Goal: Information Seeking & Learning: Get advice/opinions

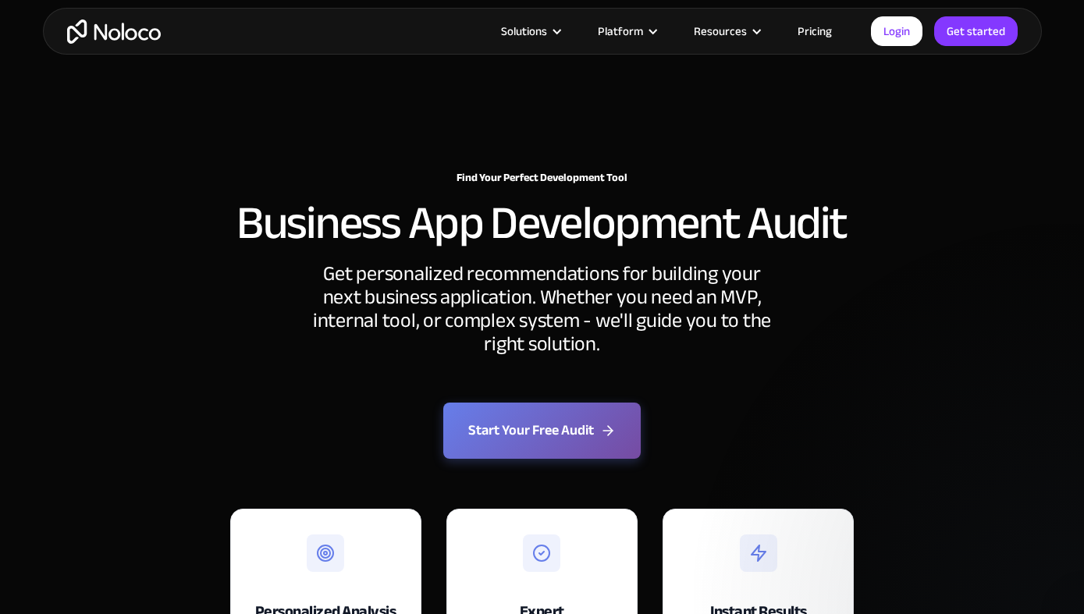
scroll to position [3600, 0]
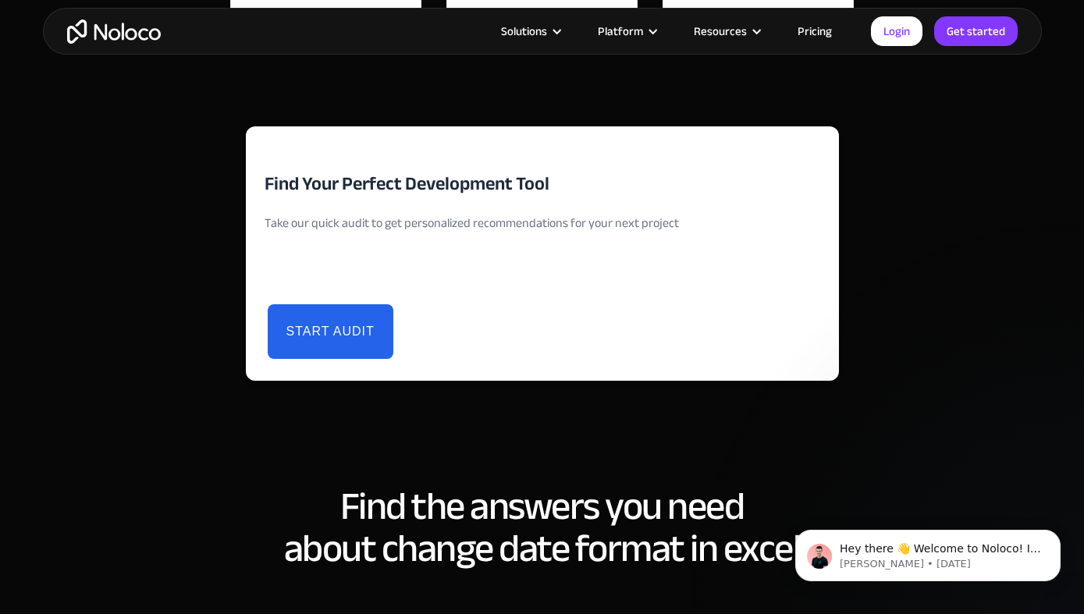
click at [336, 328] on button "Start Audit" at bounding box center [331, 331] width 126 height 55
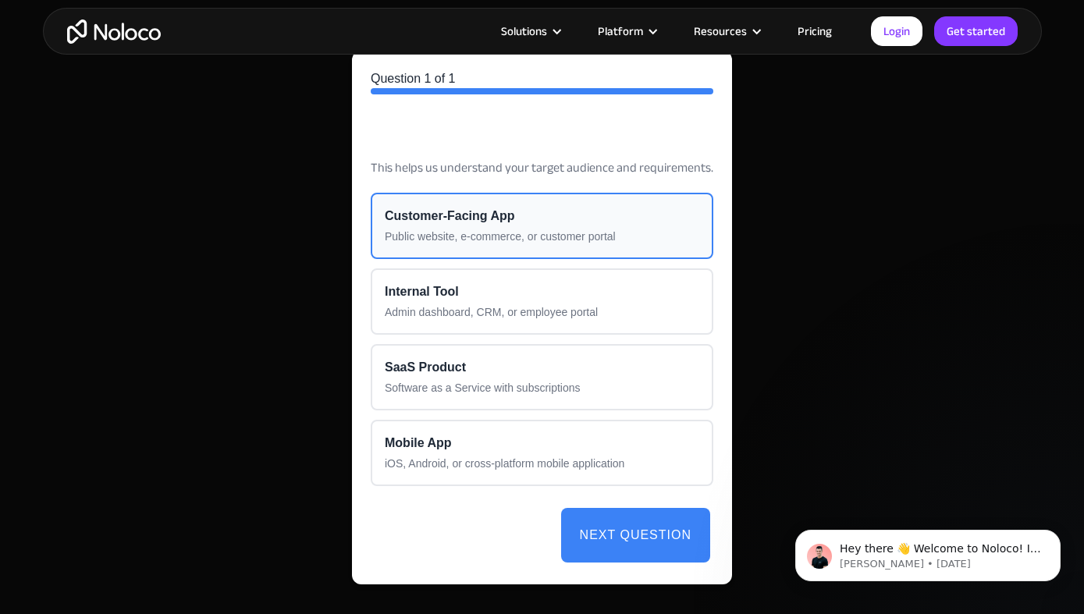
scroll to position [3733, 0]
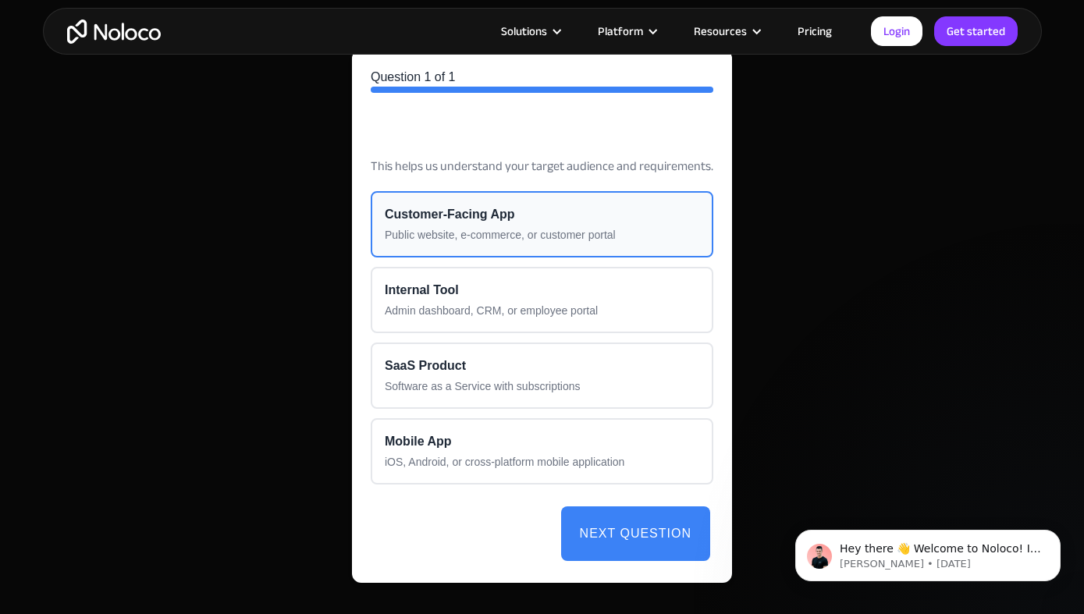
click at [473, 211] on div "Customer-Facing App" at bounding box center [542, 214] width 314 height 19
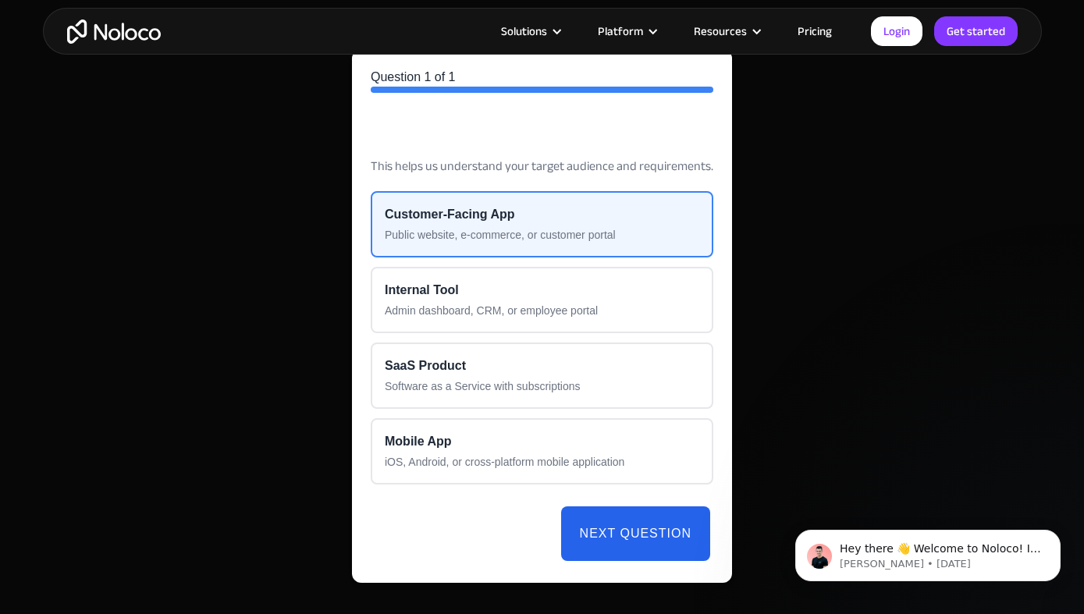
click at [642, 538] on button "Next Question" at bounding box center [635, 533] width 149 height 55
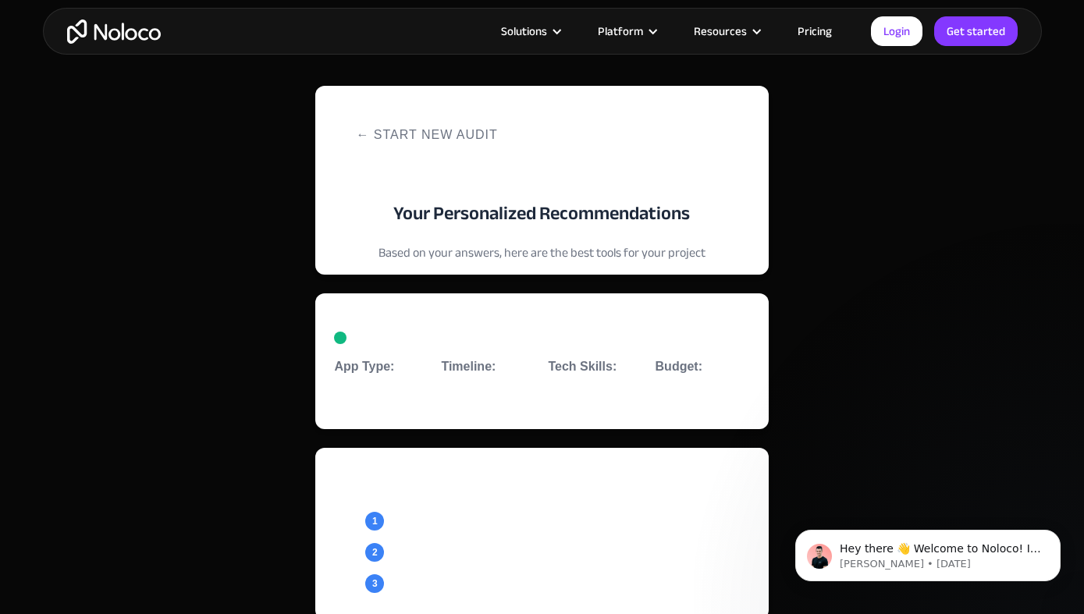
scroll to position [3578, 0]
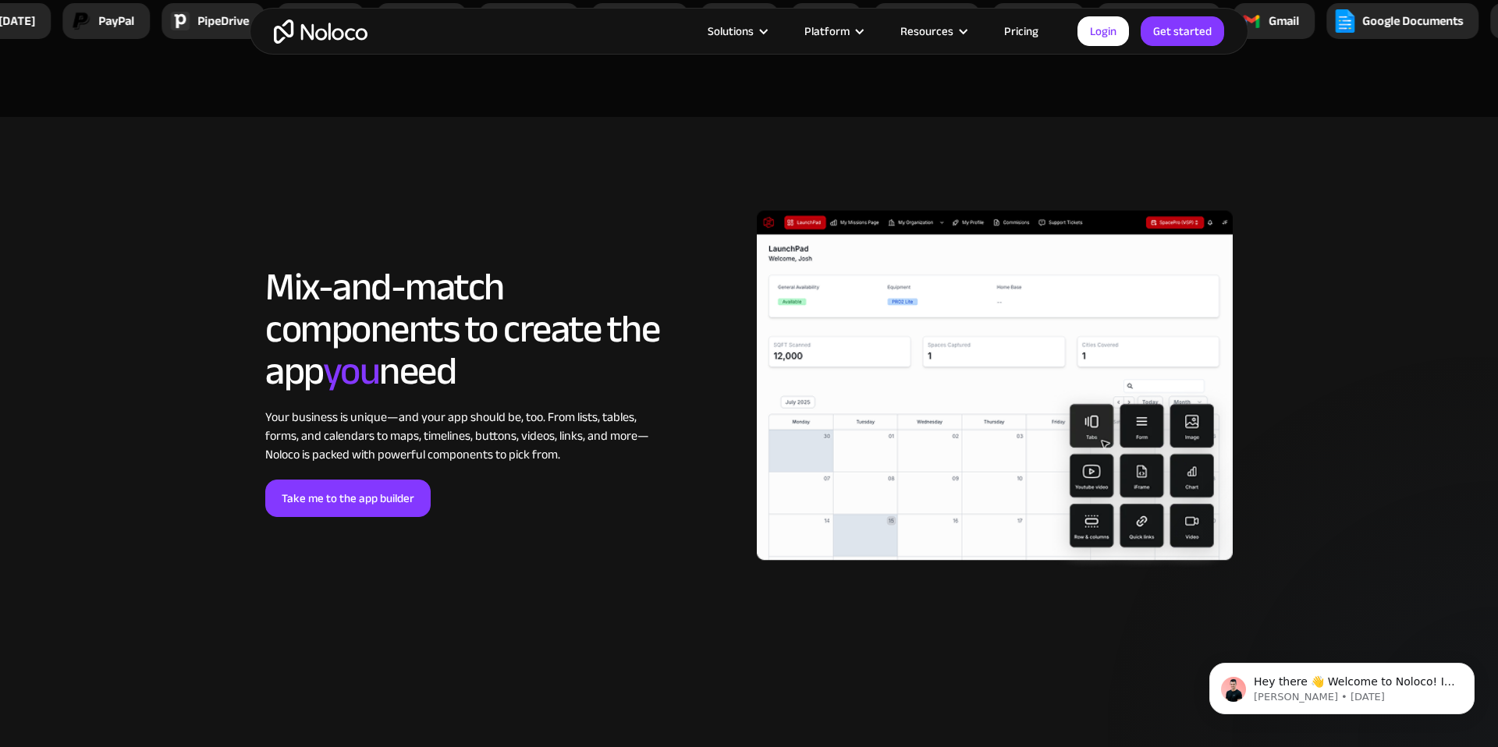
scroll to position [3179, 0]
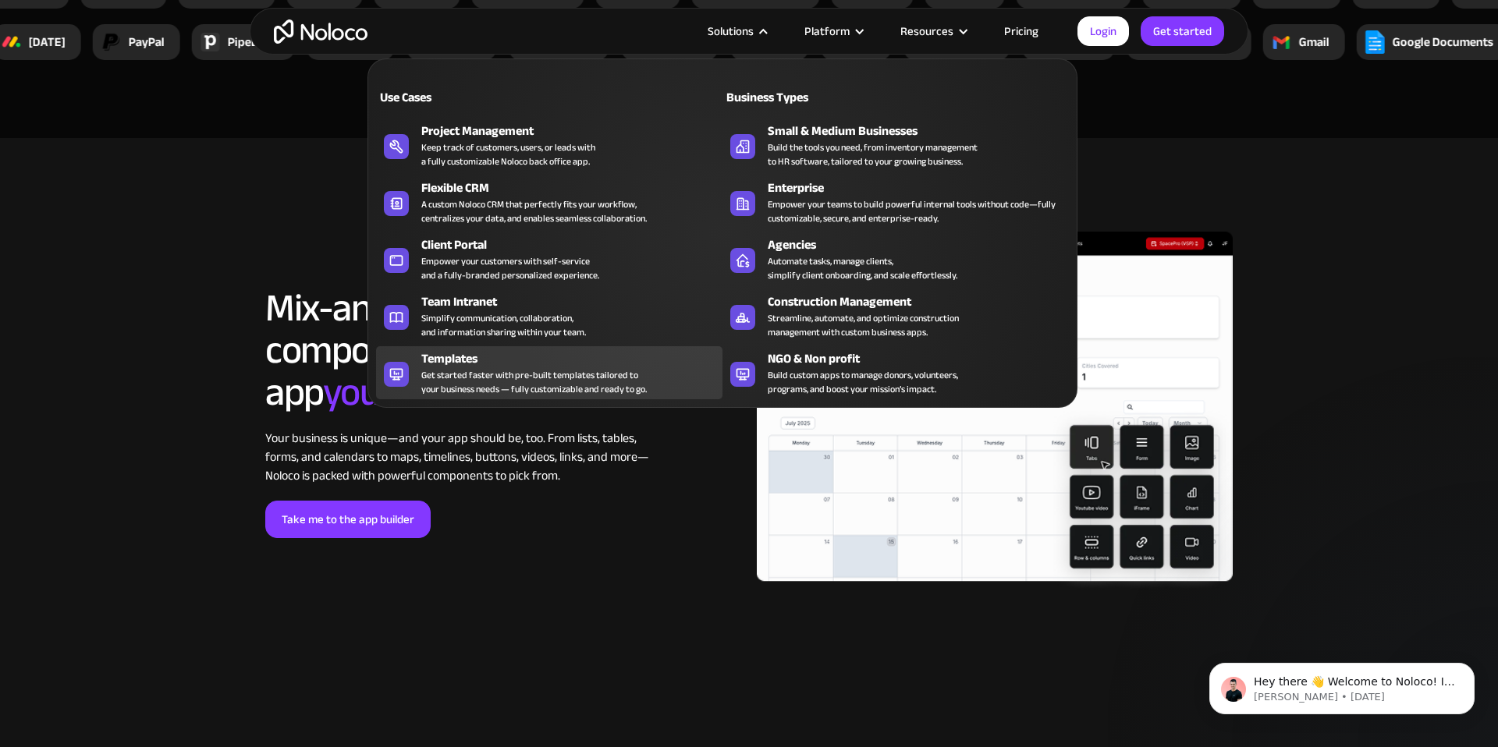
click at [542, 374] on div "Get started faster with pre-built templates tailored to your business needs — f…" at bounding box center [533, 382] width 225 height 28
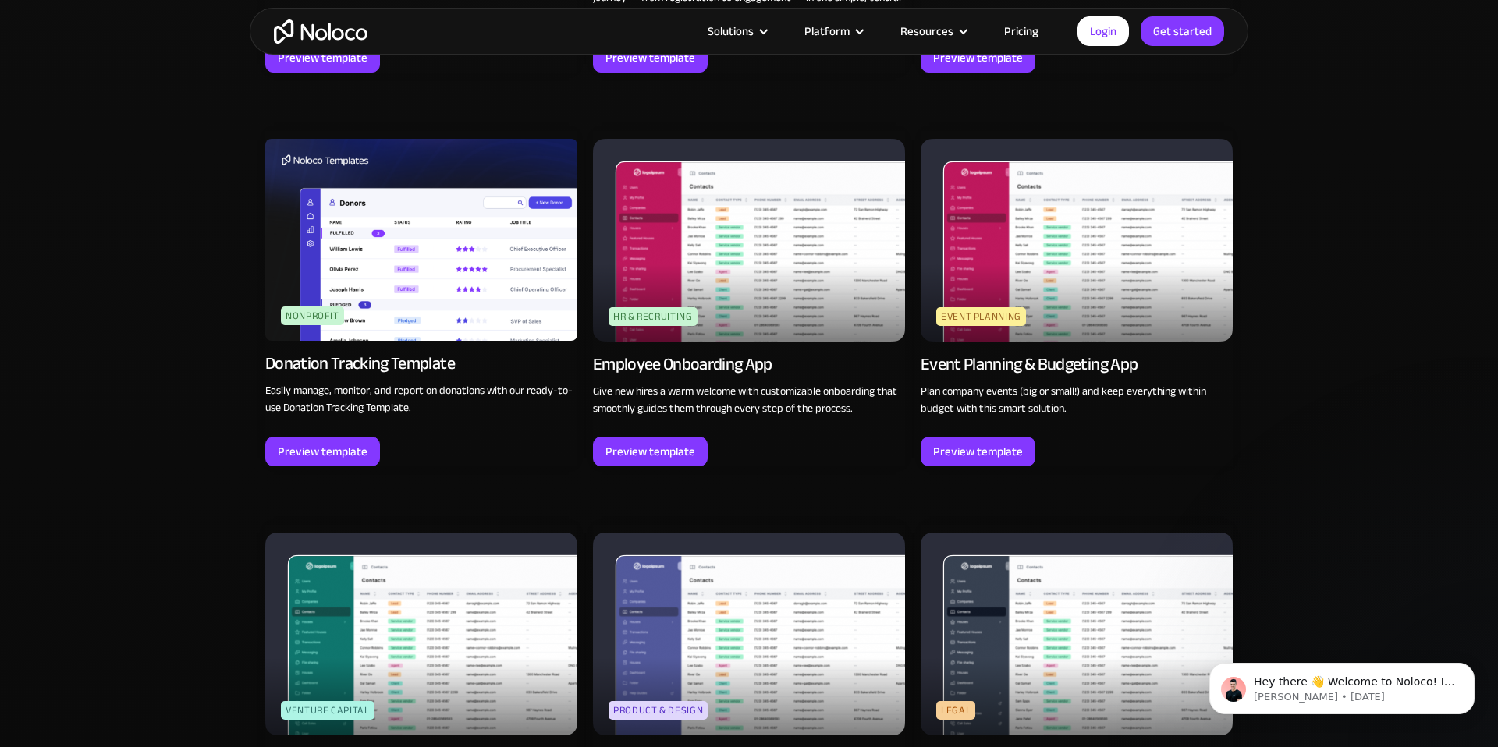
scroll to position [3643, 0]
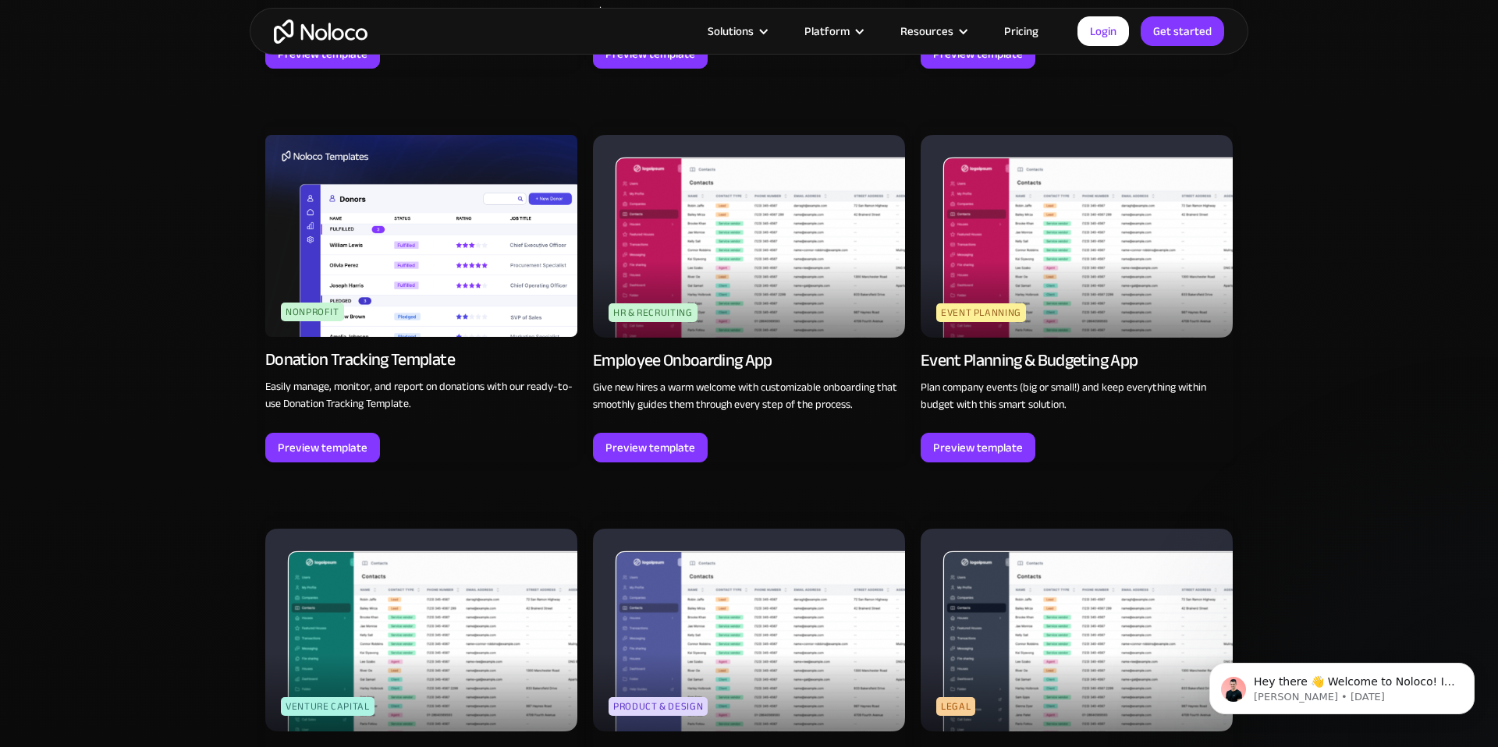
click at [666, 247] on img at bounding box center [749, 236] width 312 height 203
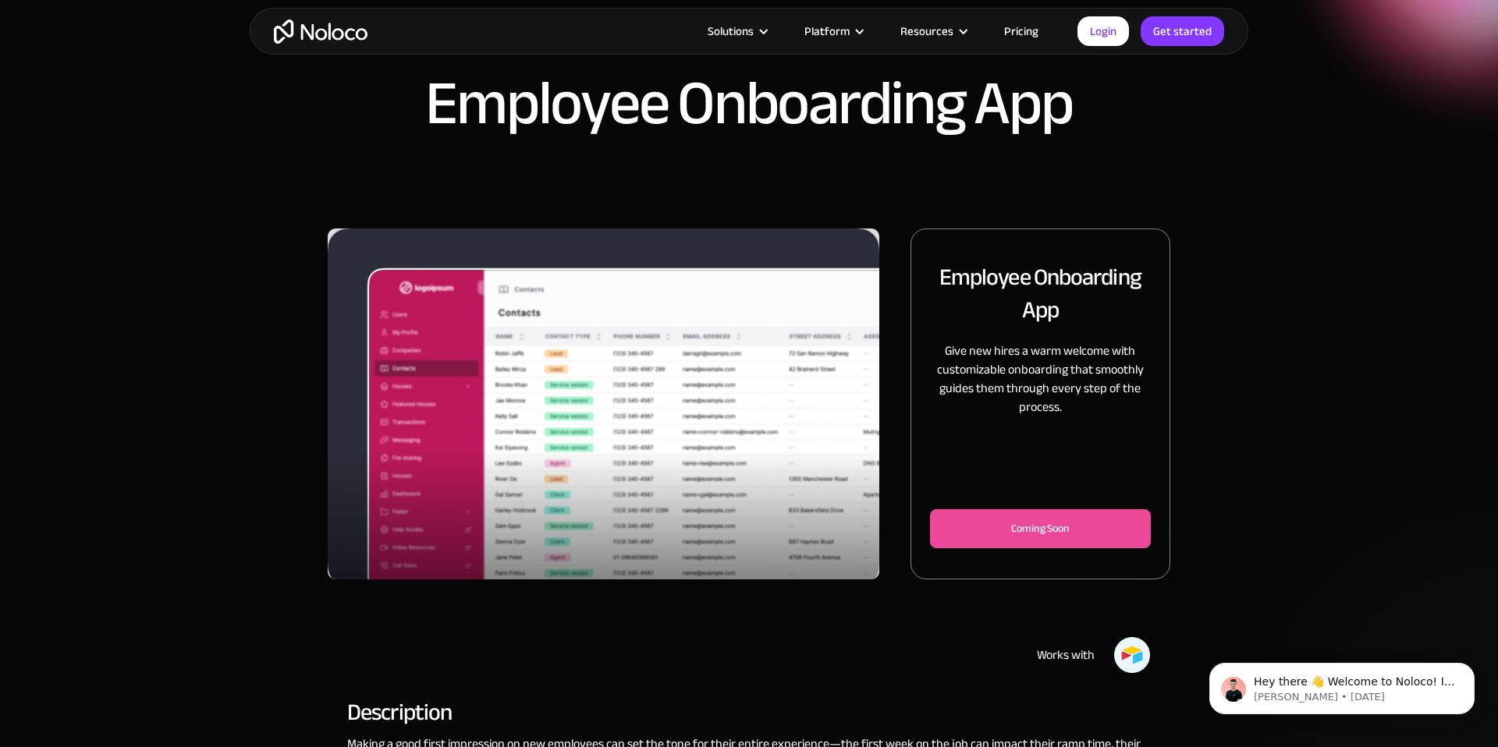
click at [826, 439] on img "1 of 3" at bounding box center [604, 408] width 552 height 358
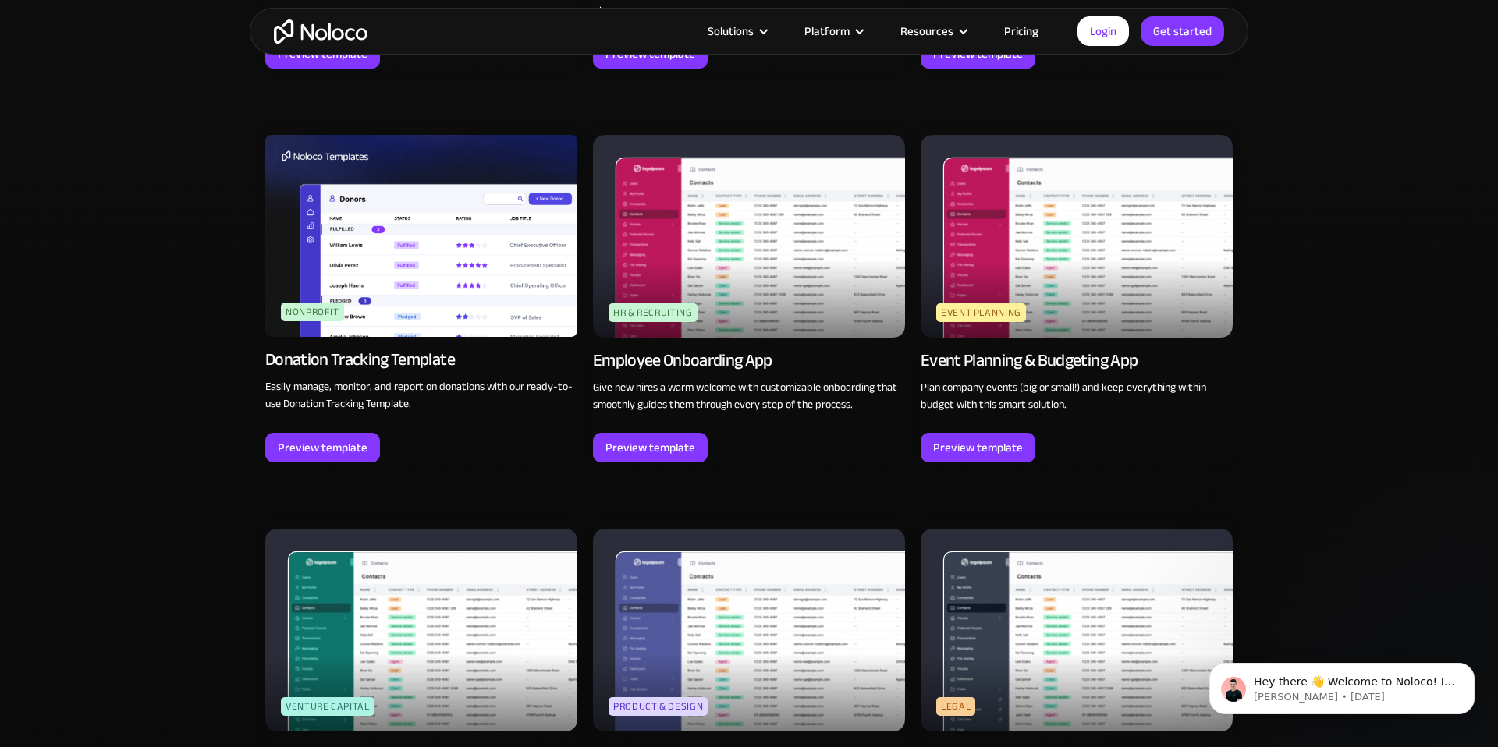
click at [414, 278] on img at bounding box center [421, 236] width 312 height 202
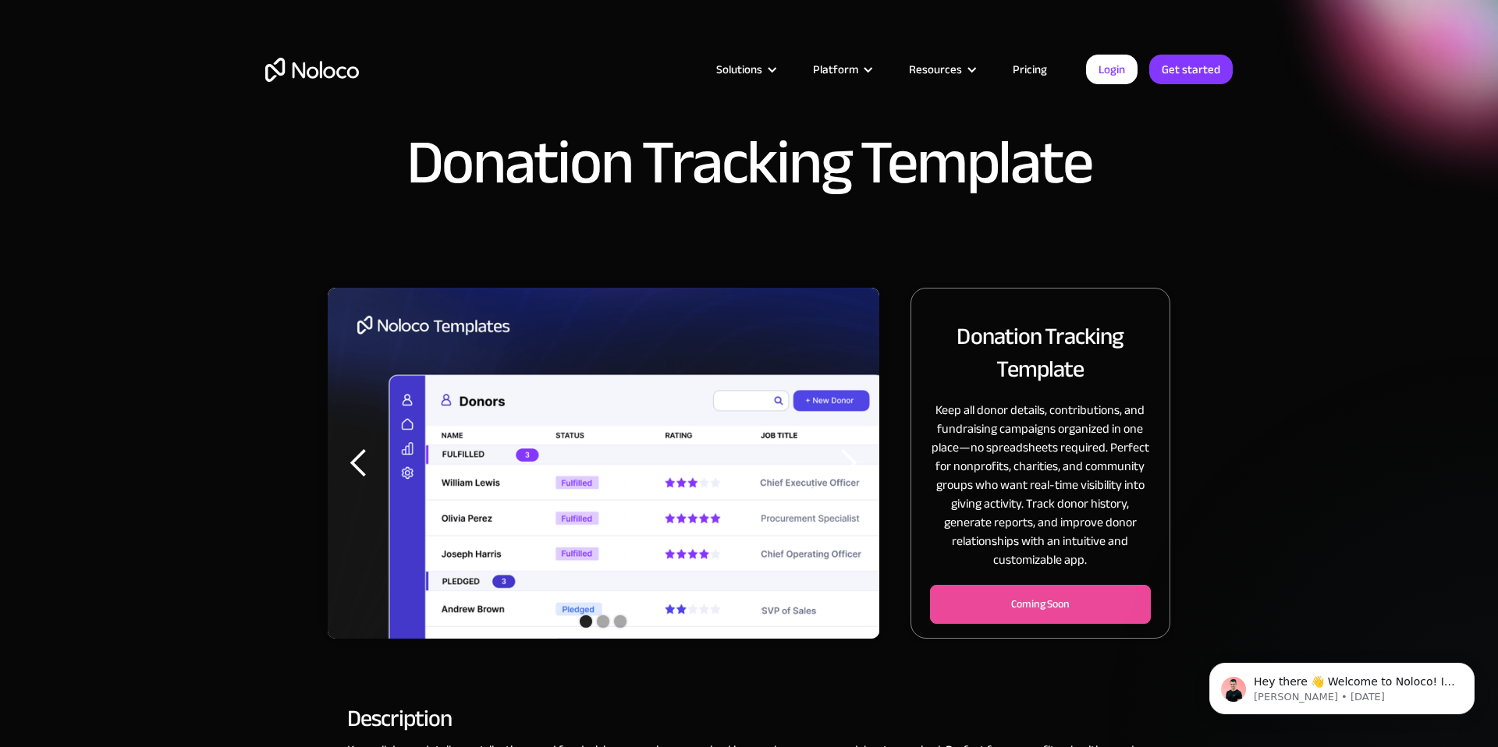
click at [845, 468] on div "next slide" at bounding box center [848, 463] width 31 height 31
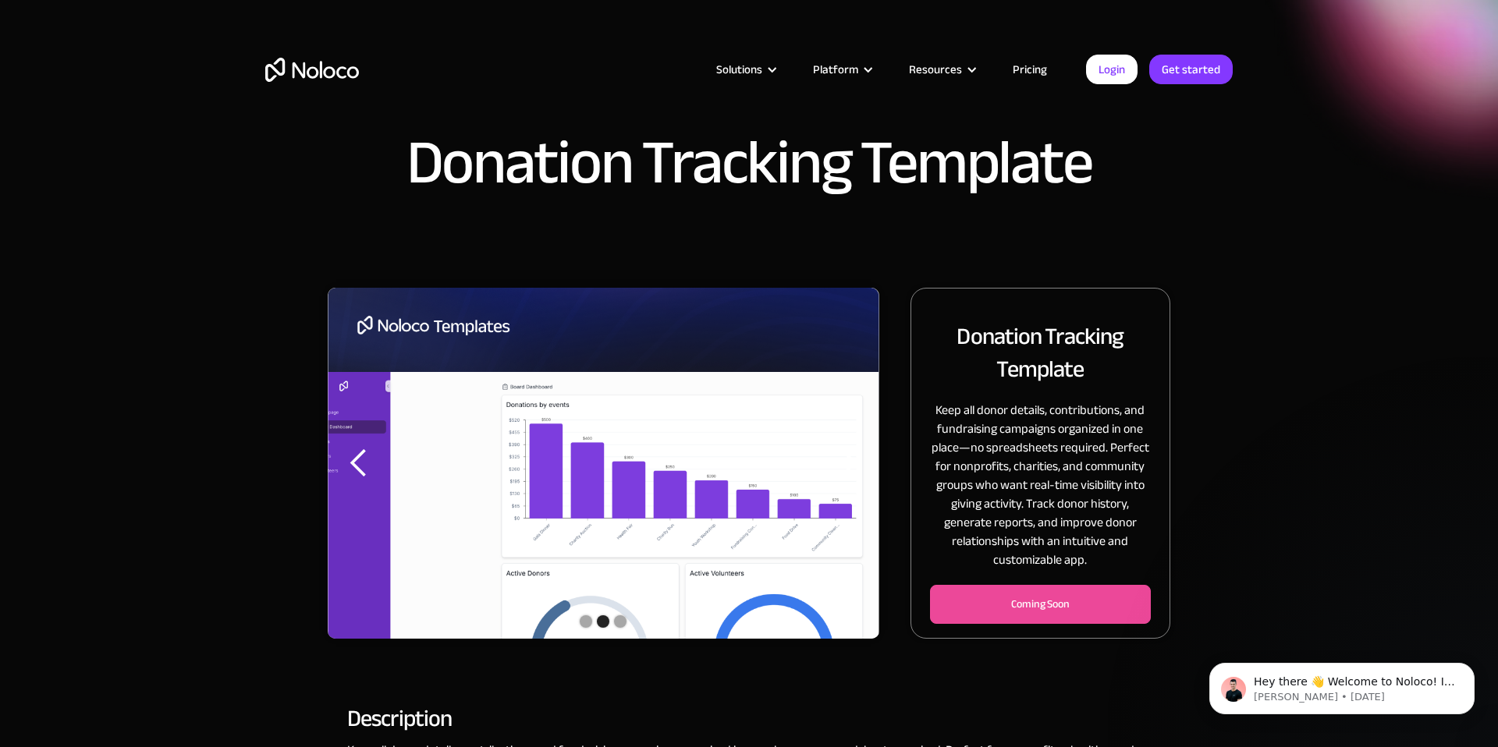
click at [845, 467] on div "next slide" at bounding box center [848, 463] width 31 height 31
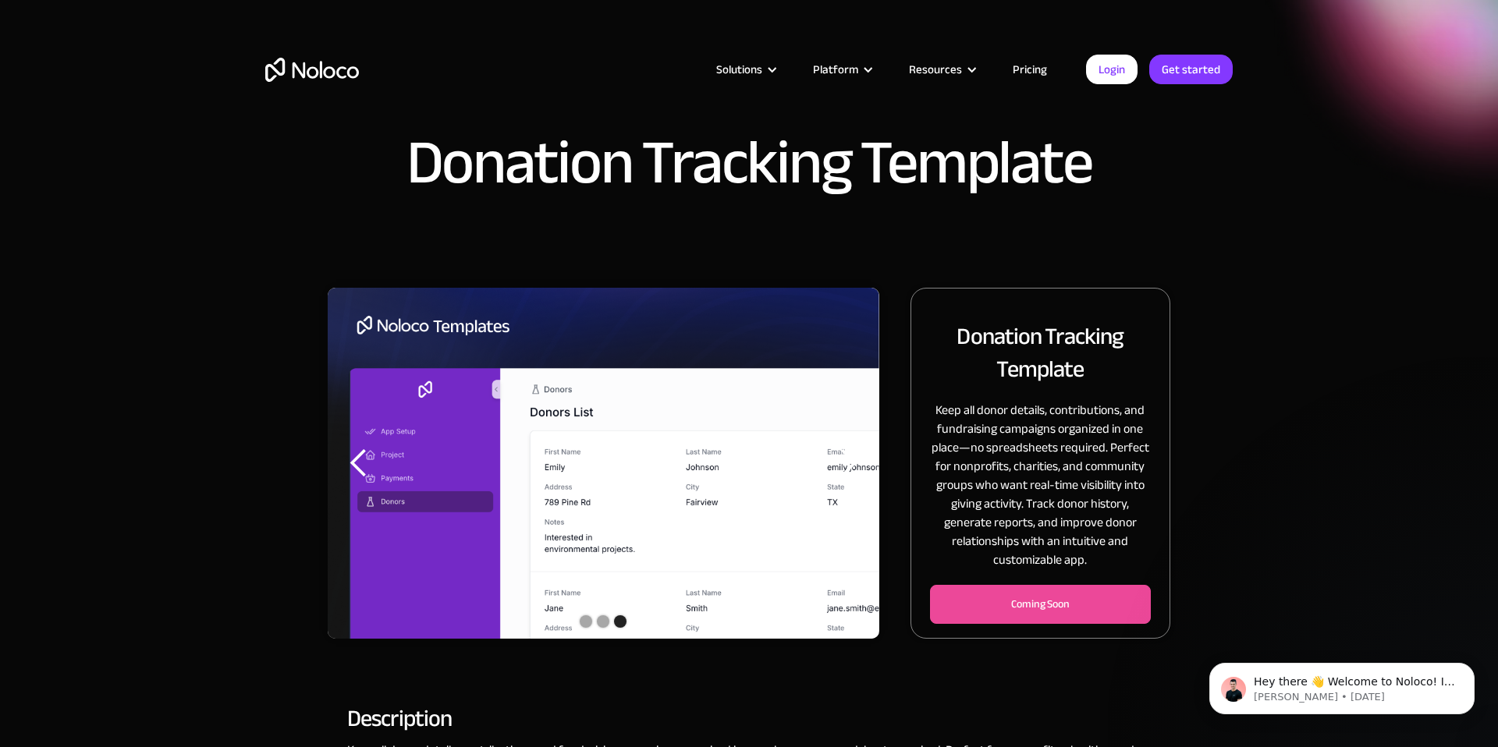
click at [360, 471] on div "previous slide" at bounding box center [358, 463] width 31 height 31
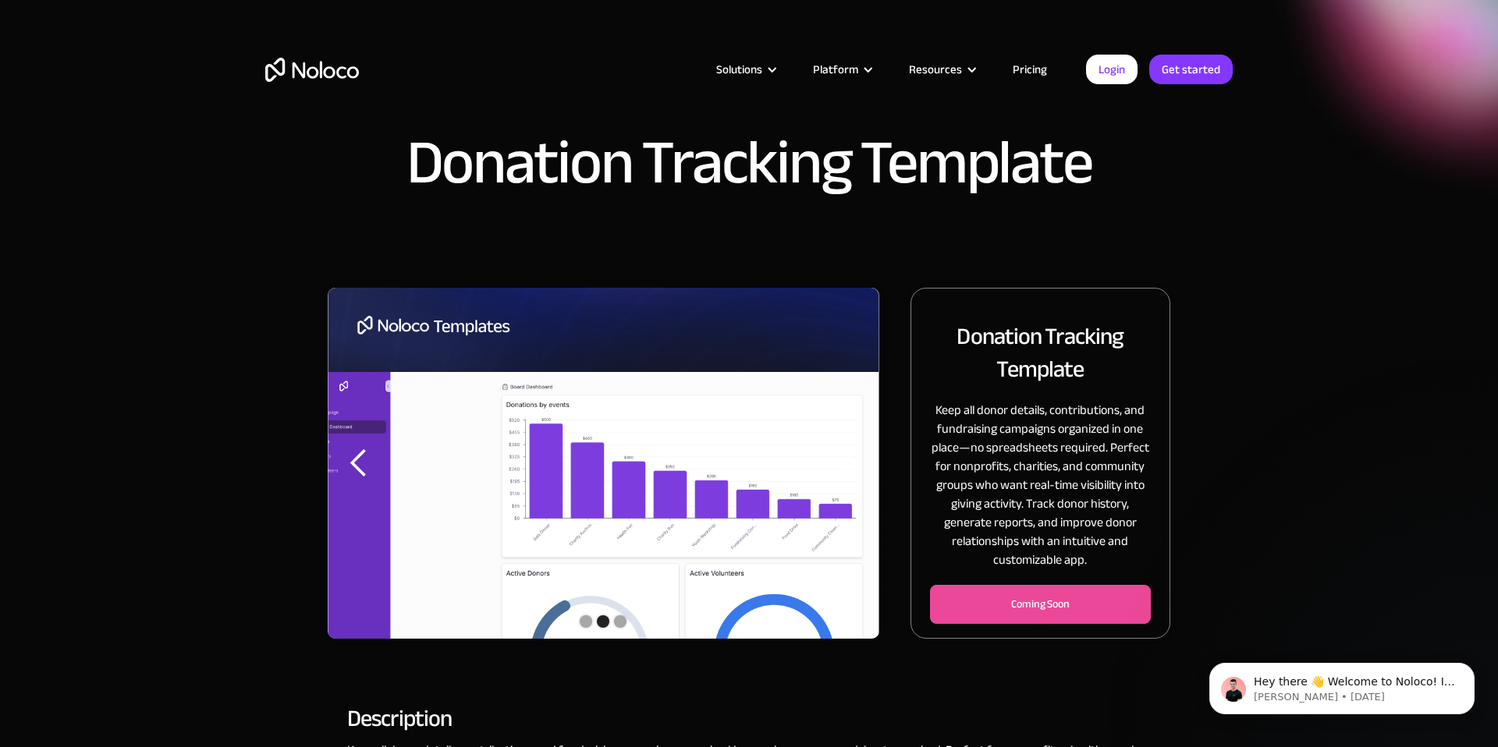
click at [358, 469] on div "previous slide" at bounding box center [358, 463] width 31 height 31
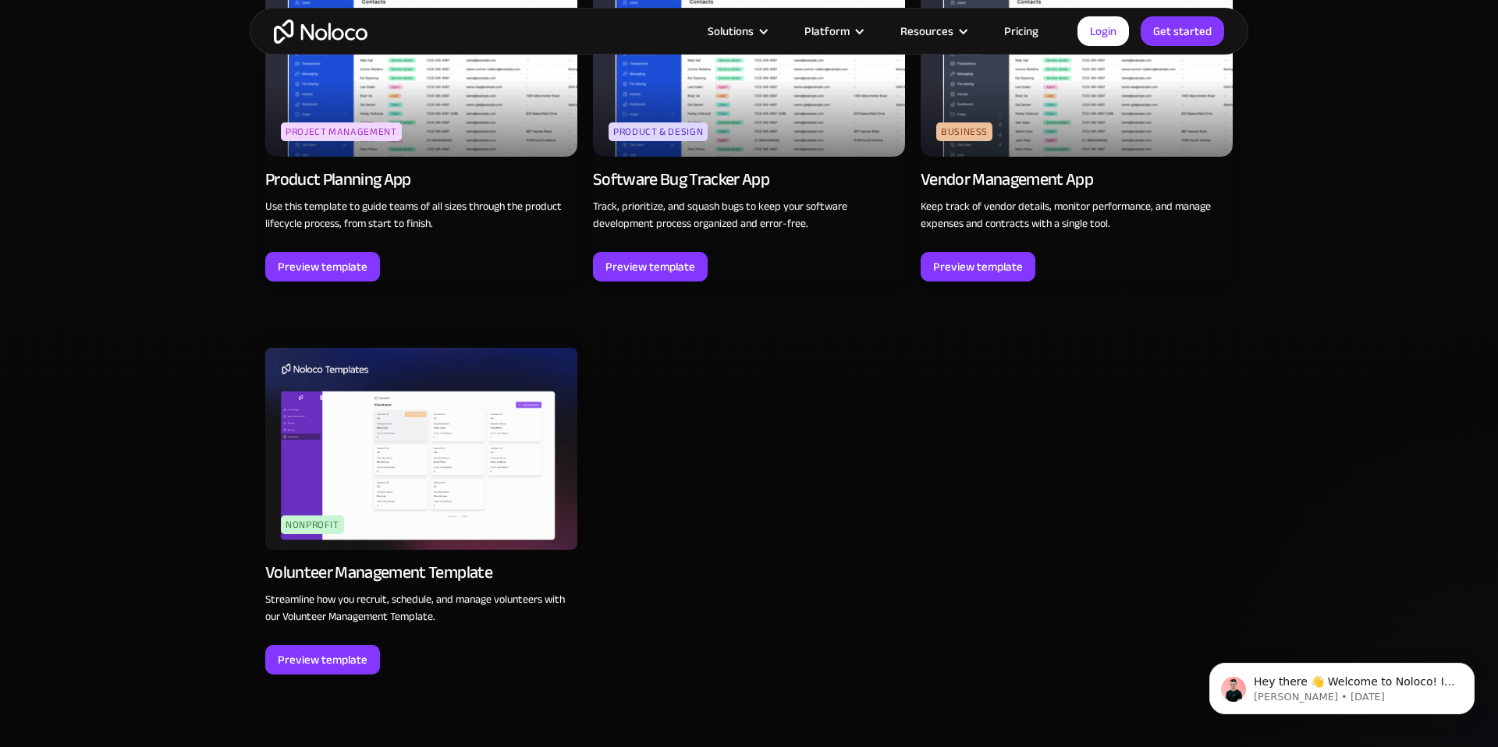
scroll to position [4719, 0]
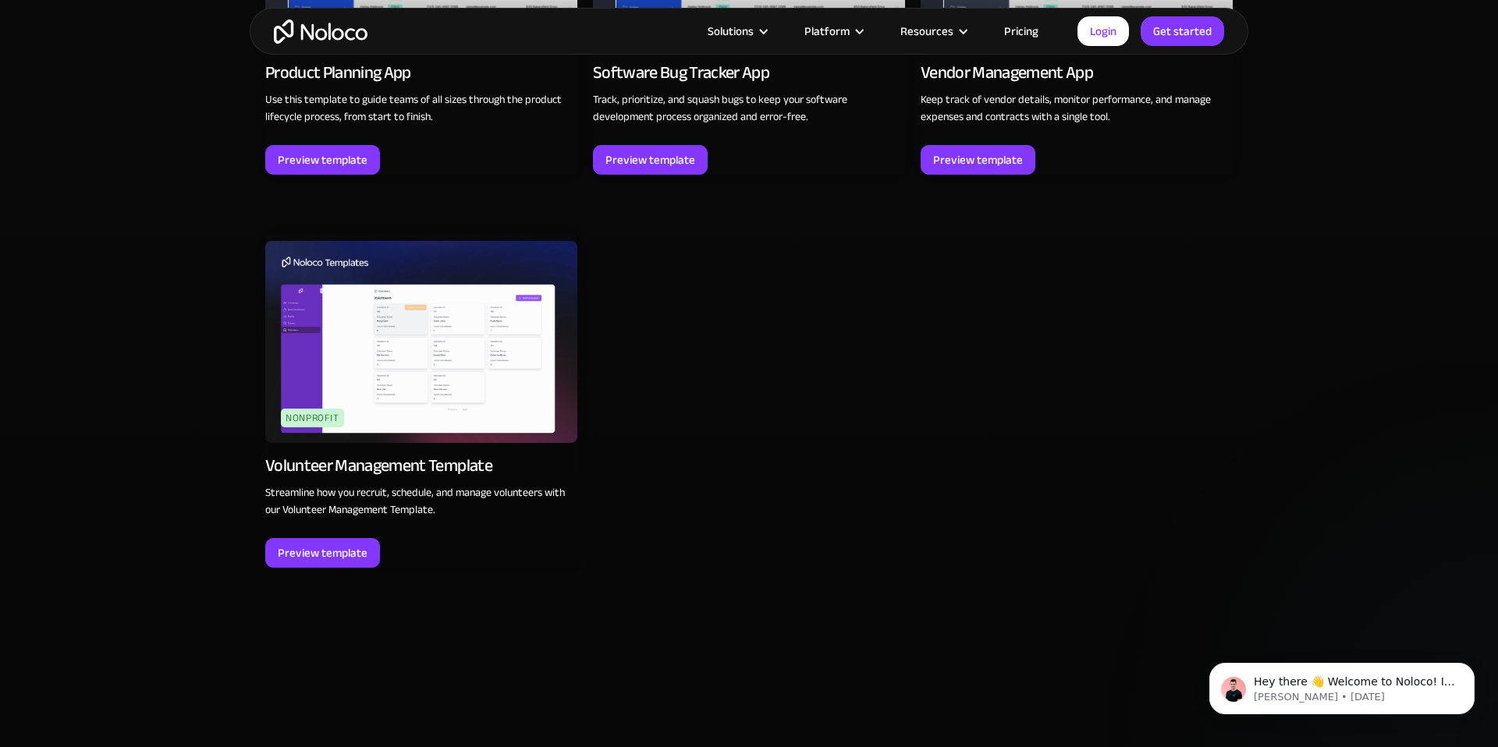
click at [428, 346] on img at bounding box center [421, 342] width 312 height 202
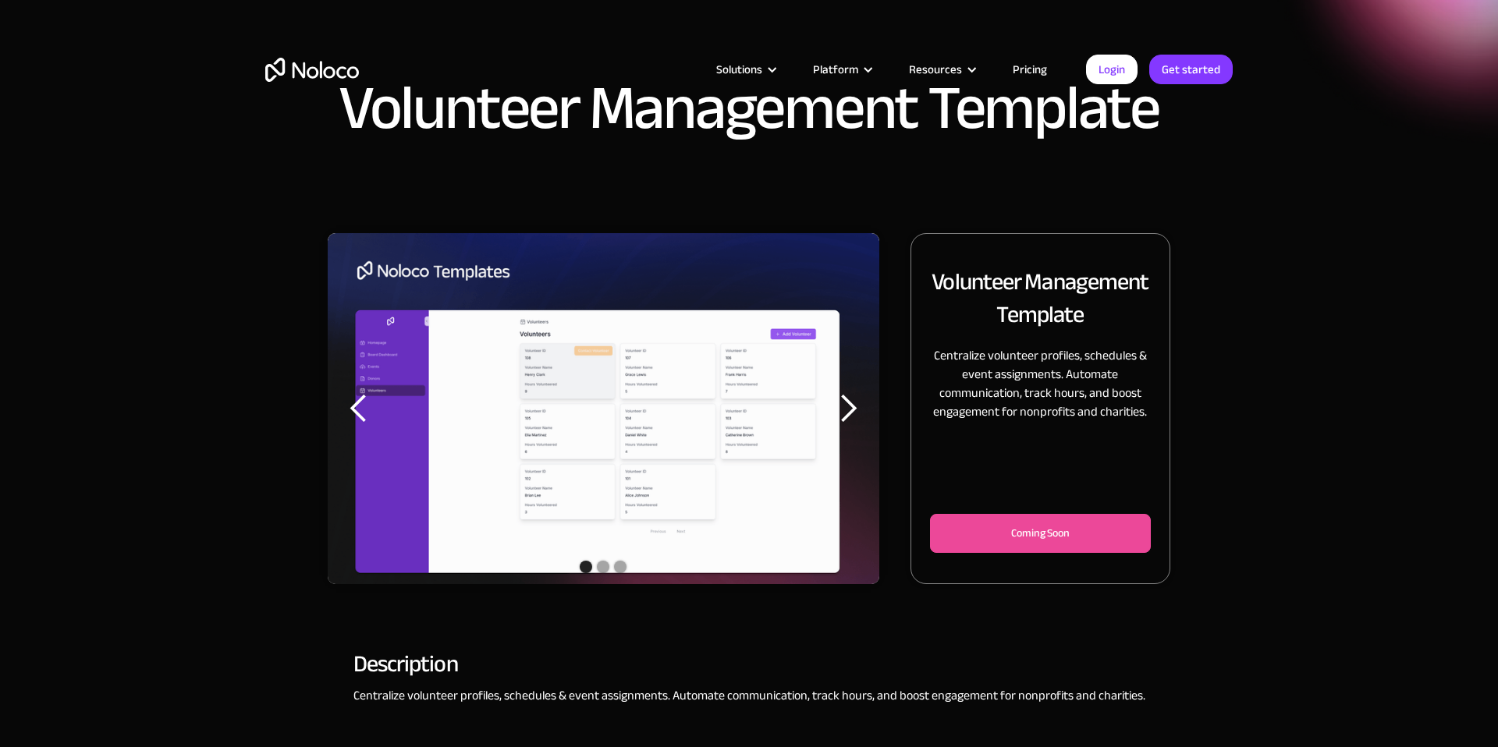
scroll to position [75, 0]
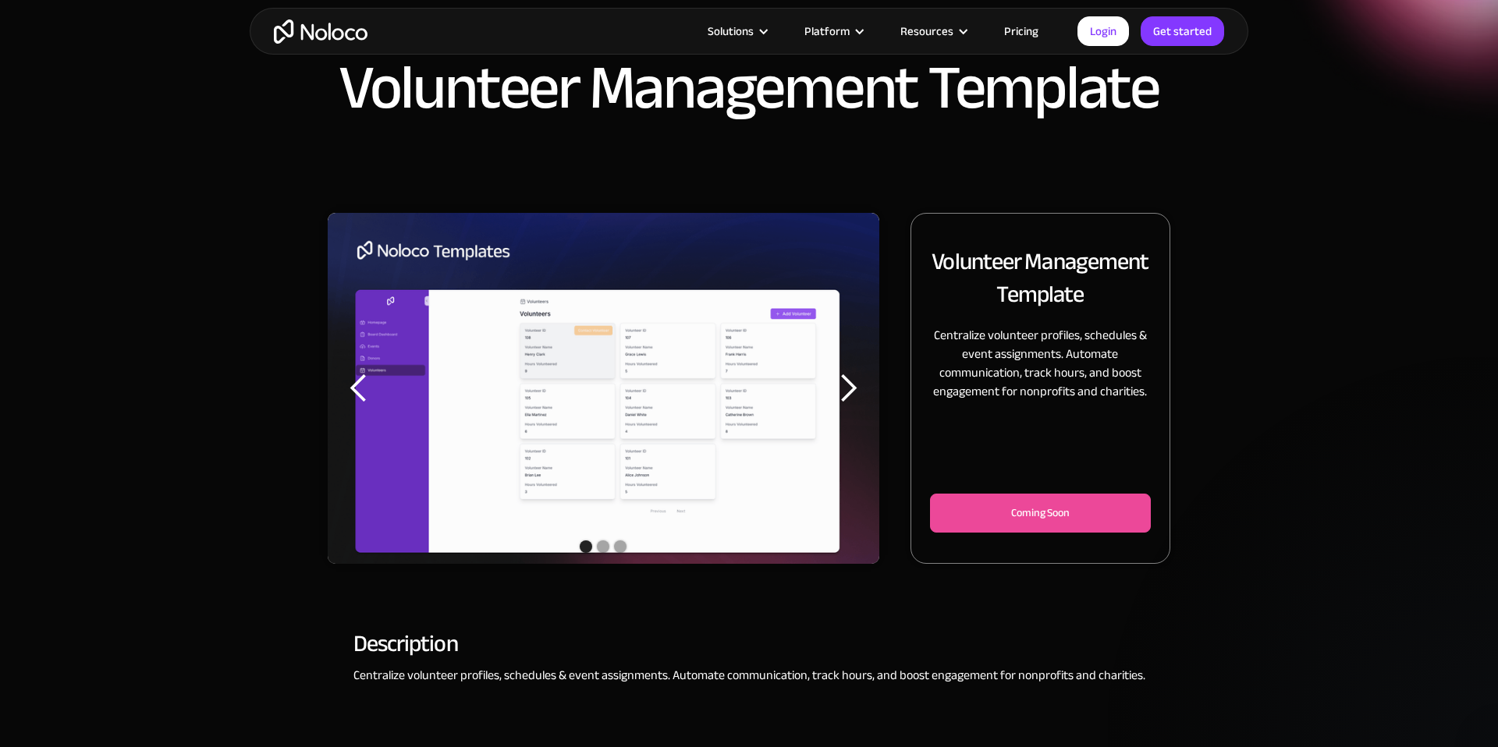
click at [854, 392] on div "next slide" at bounding box center [848, 388] width 31 height 31
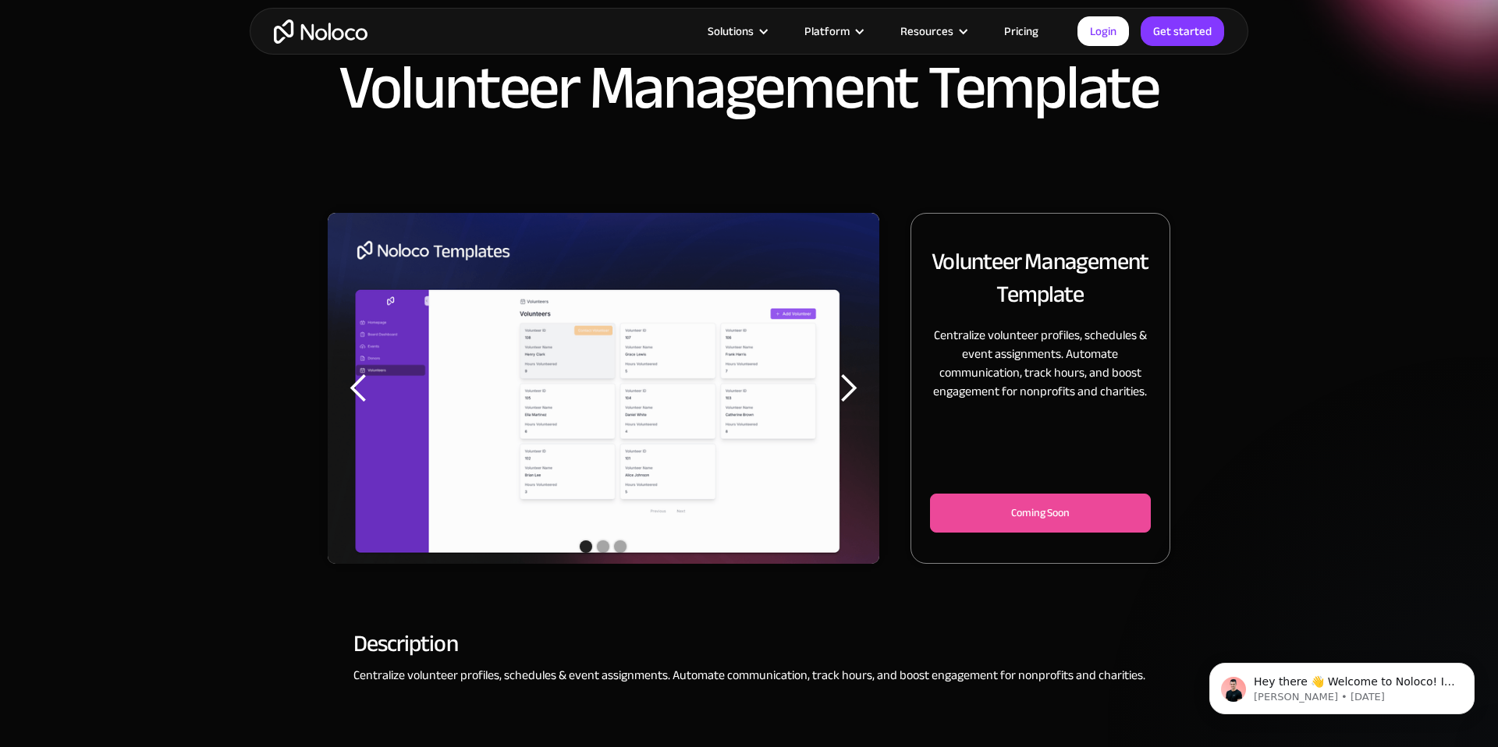
scroll to position [0, 0]
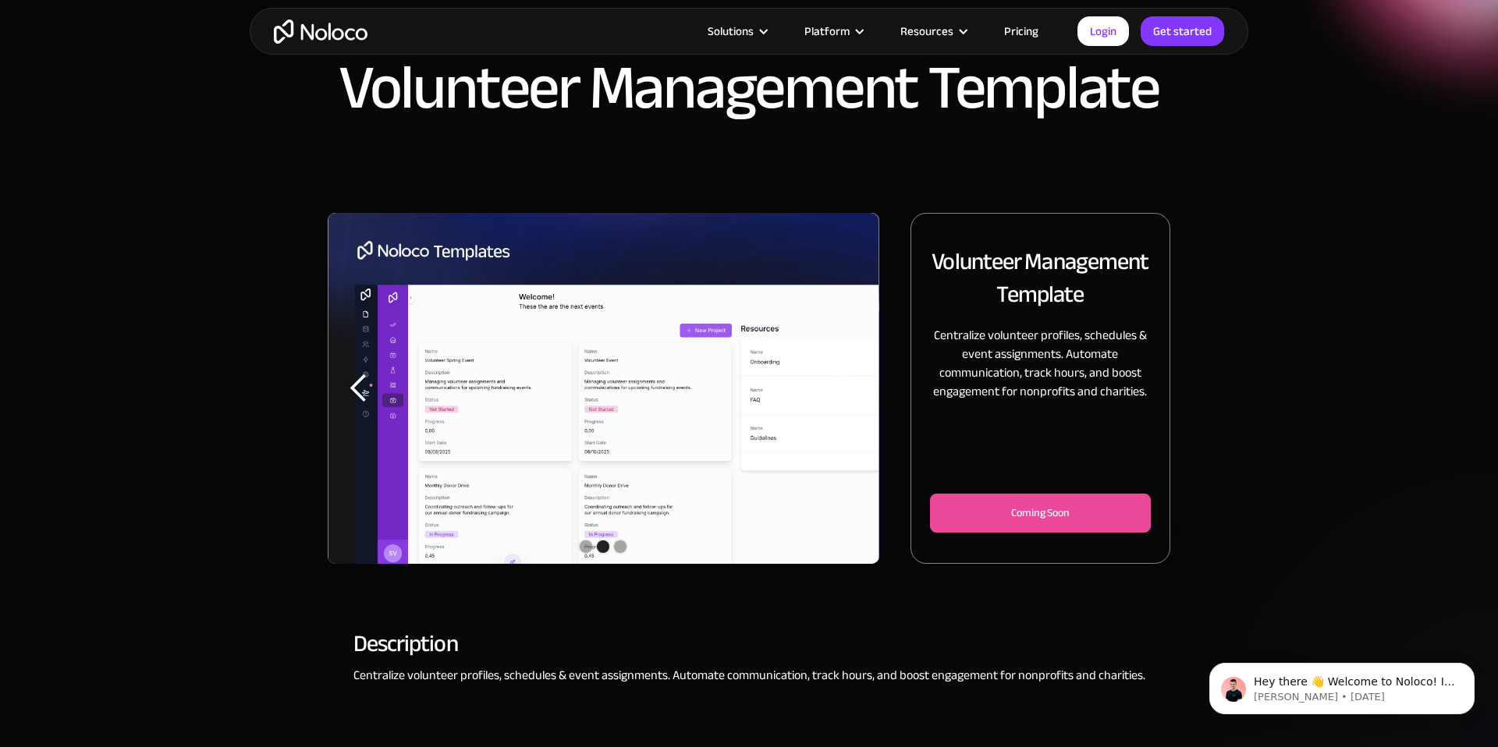
click at [857, 387] on div "next slide" at bounding box center [848, 388] width 31 height 31
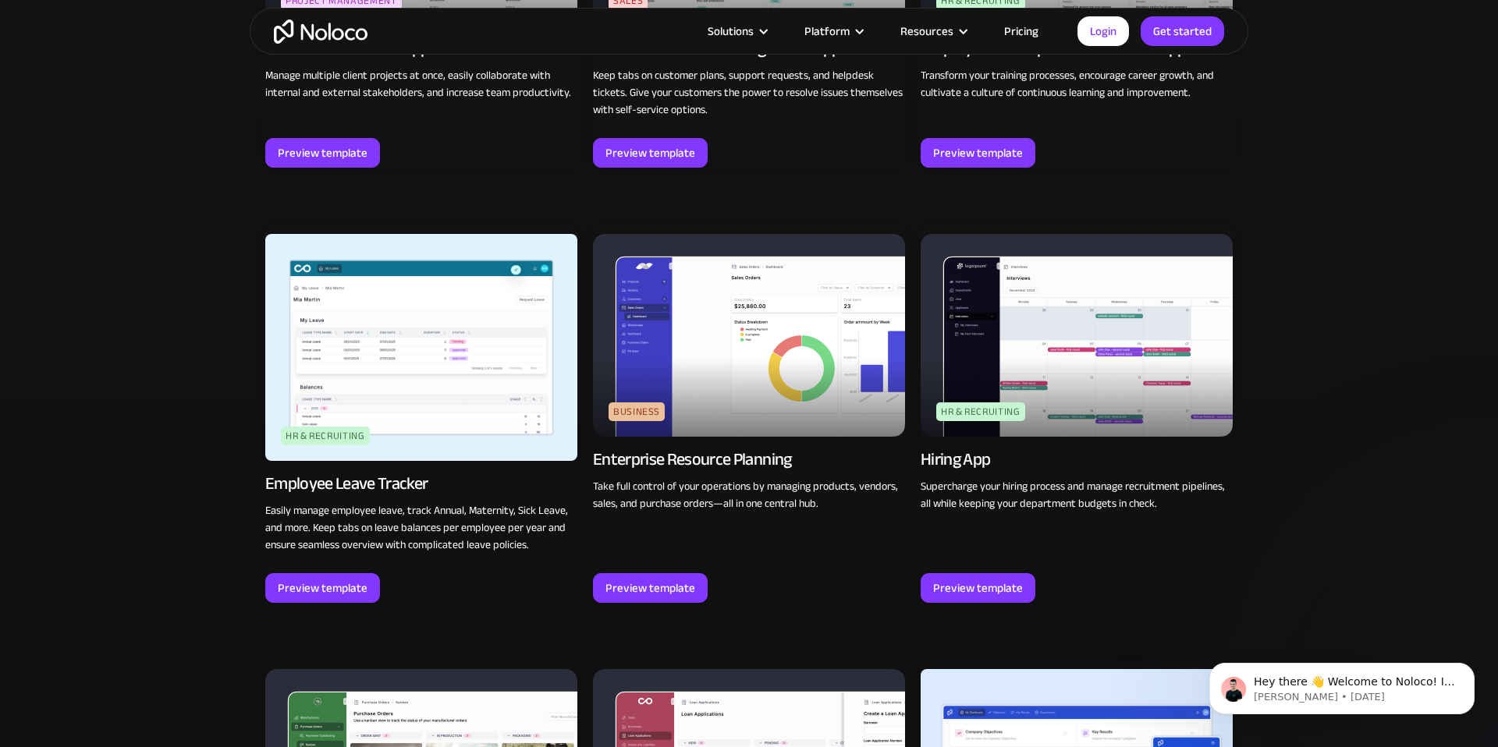
scroll to position [1845, 0]
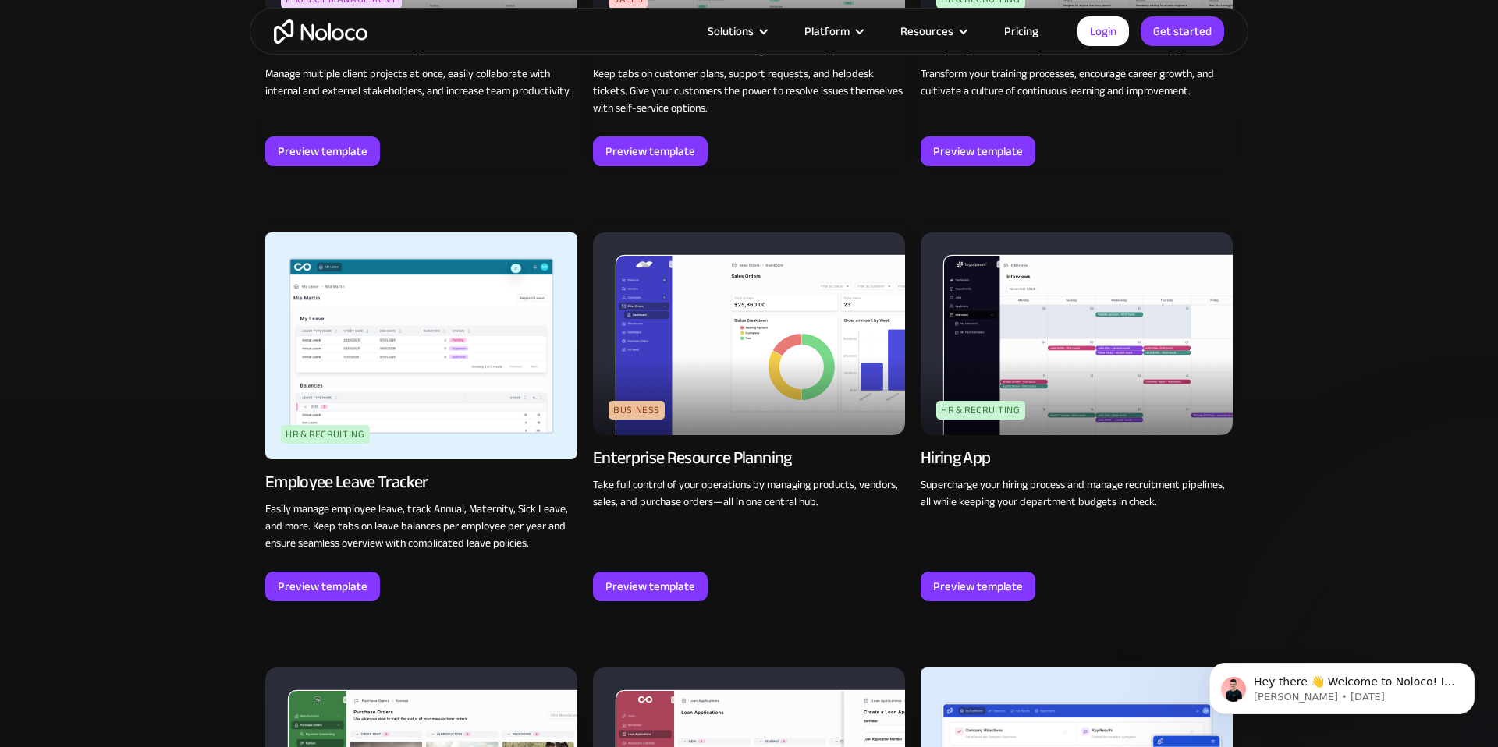
click at [386, 336] on img at bounding box center [421, 346] width 312 height 227
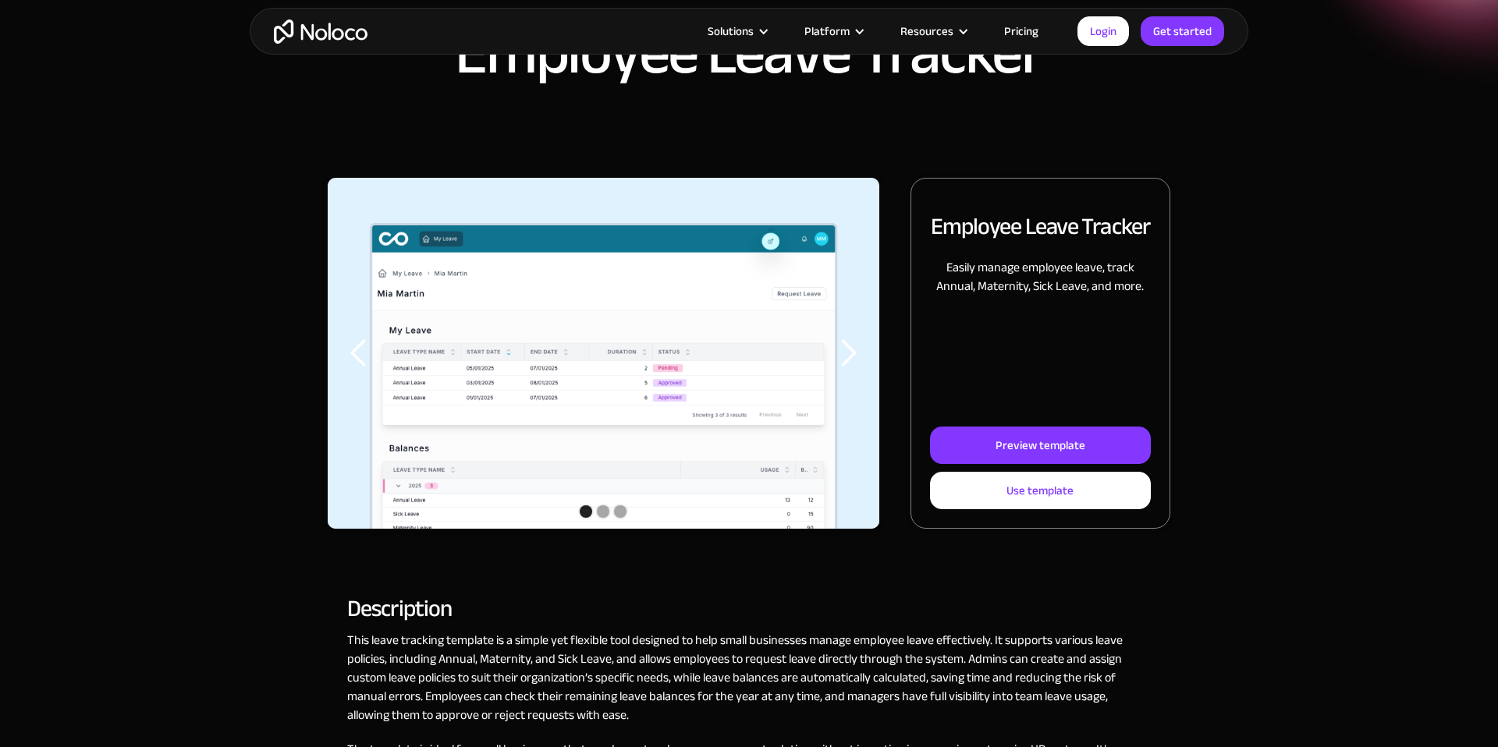
scroll to position [111, 0]
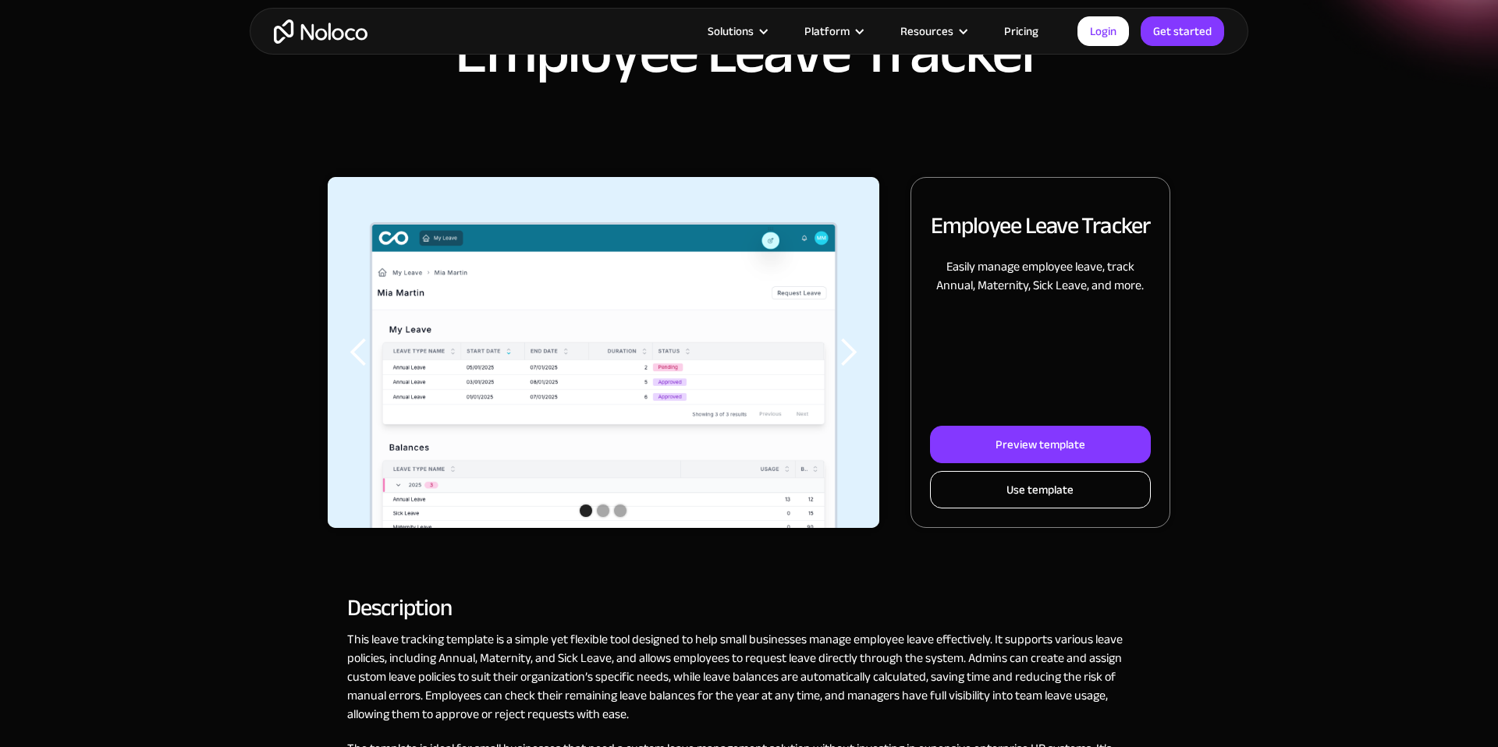
click at [1060, 487] on div "Use template" at bounding box center [1040, 490] width 67 height 20
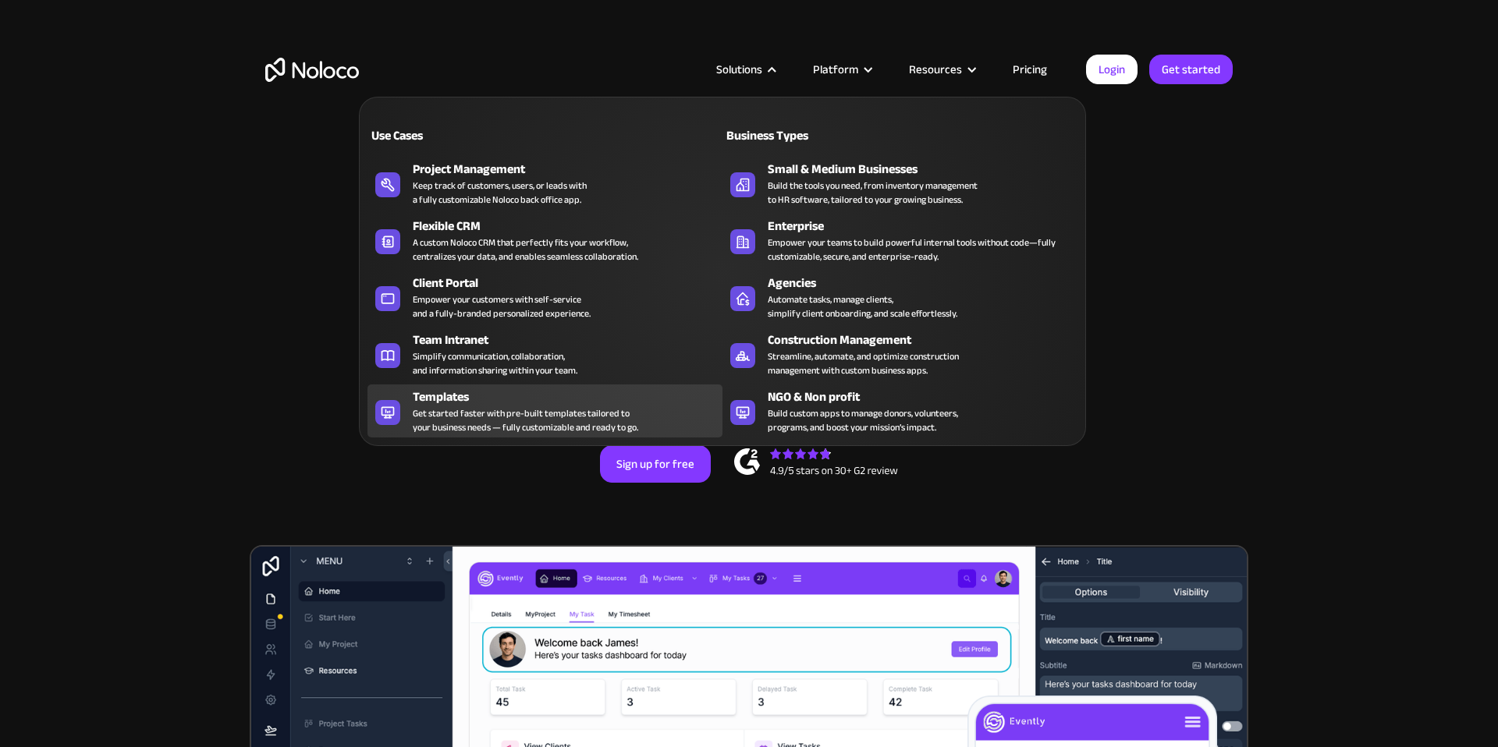
click at [471, 407] on div "Get started faster with pre-built templates tailored to your business needs — f…" at bounding box center [525, 421] width 225 height 28
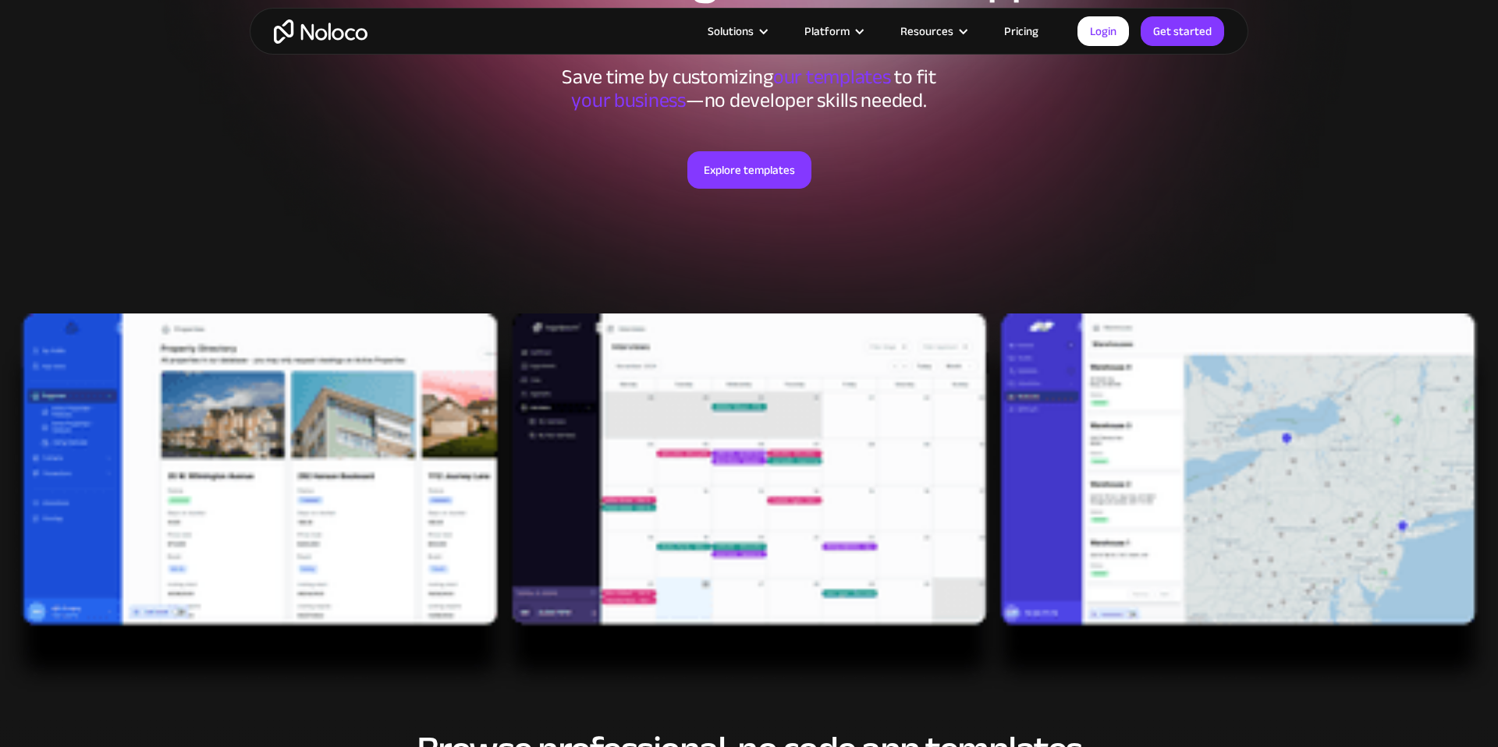
scroll to position [183, 0]
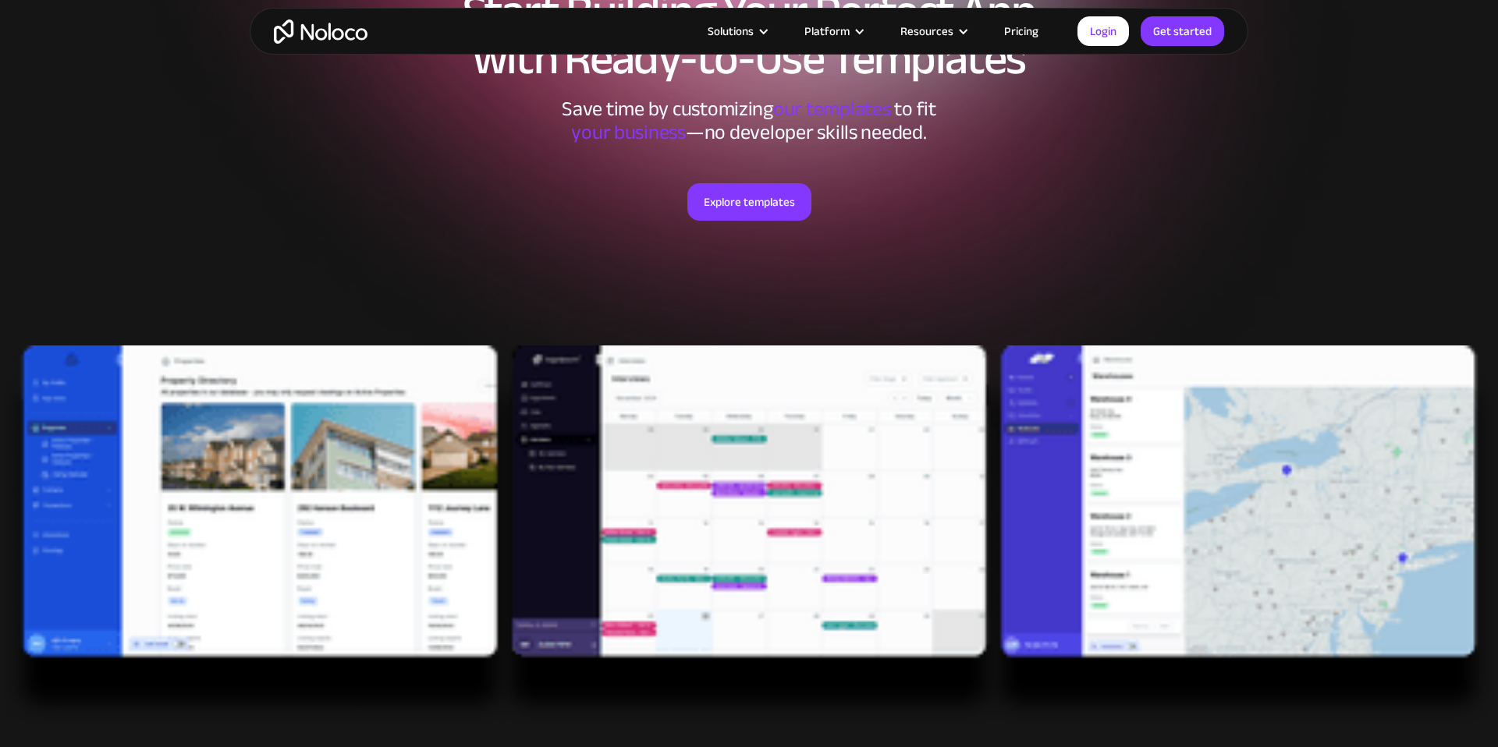
click at [1081, 245] on div "Explore templates" at bounding box center [749, 221] width 968 height 154
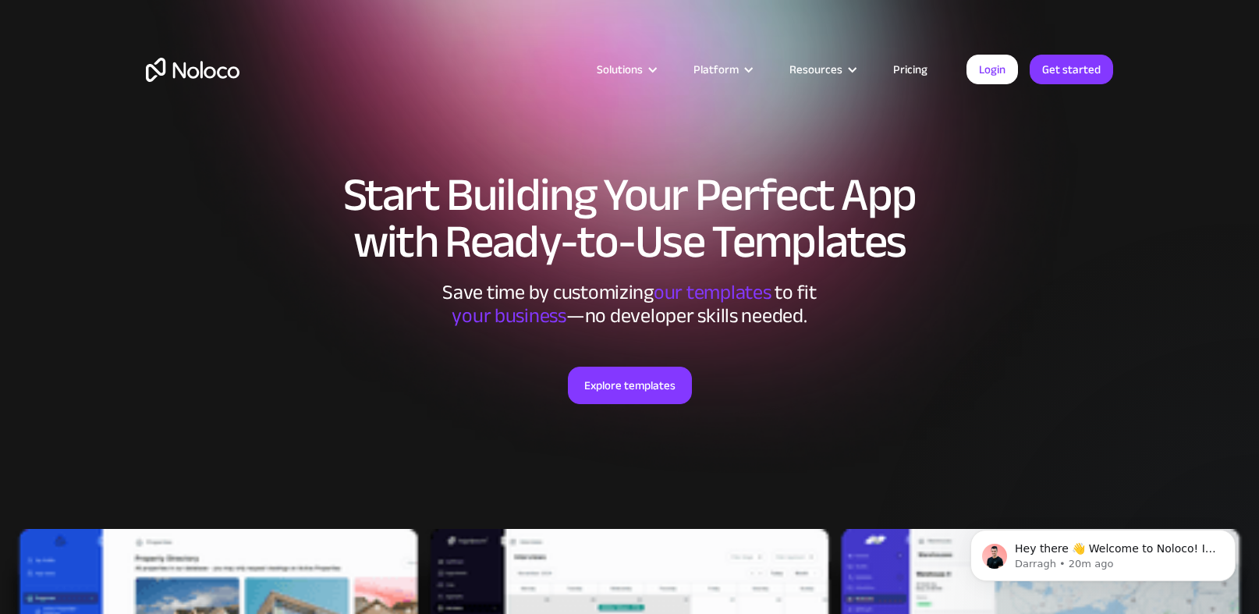
scroll to position [0, 0]
click at [191, 55] on div "Solutions Use Cases Business Types Project Management Keep track of customers, …" at bounding box center [629, 85] width 999 height 92
click at [191, 63] on img "home" at bounding box center [193, 70] width 94 height 24
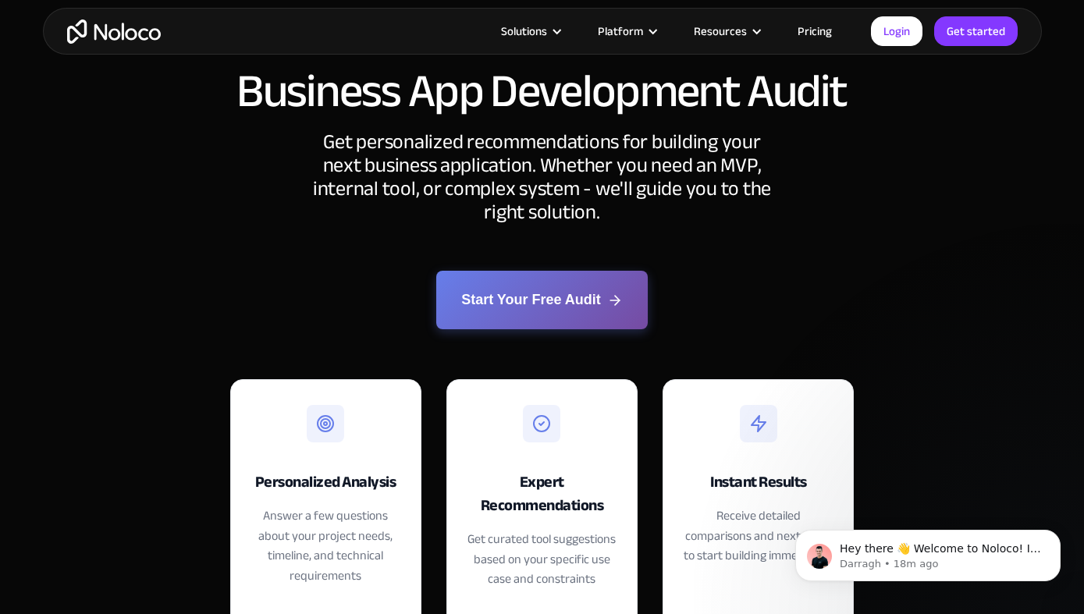
scroll to position [133, 0]
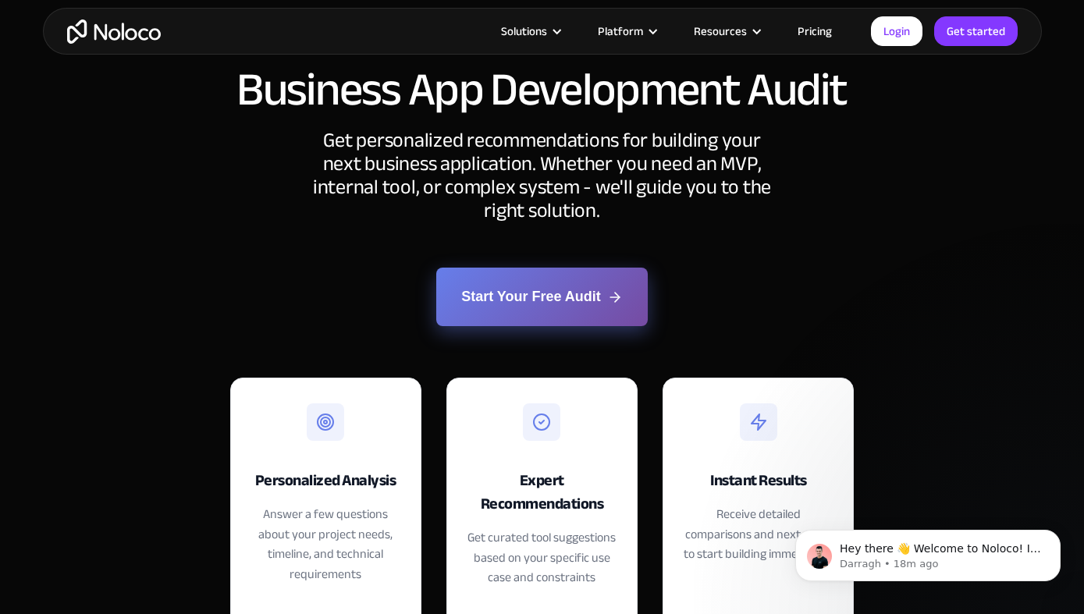
click at [534, 307] on link "Start Your Free Audit" at bounding box center [541, 297] width 211 height 59
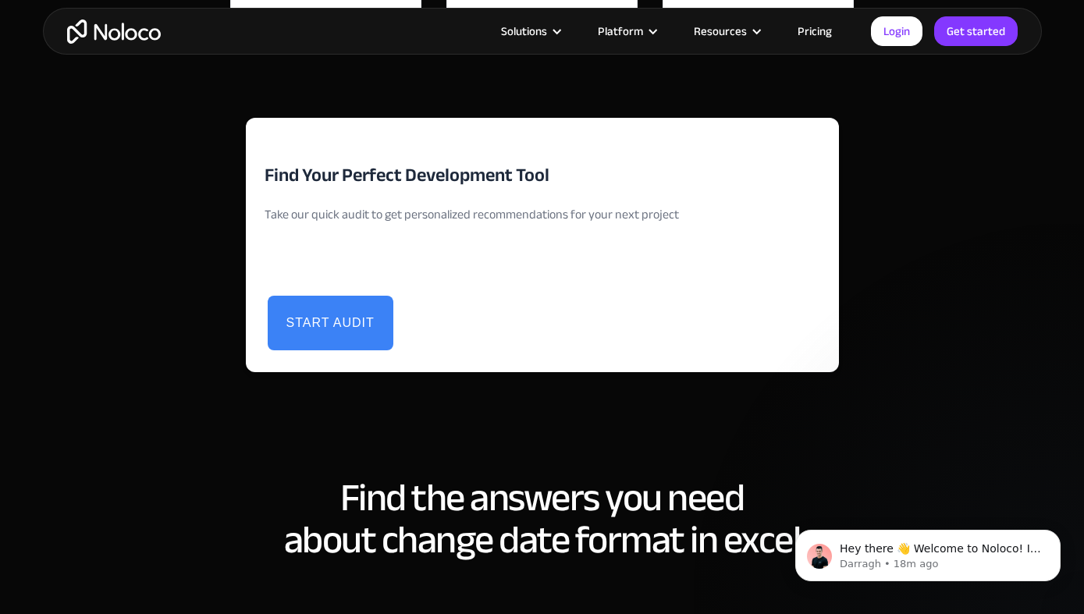
scroll to position [3666, 0]
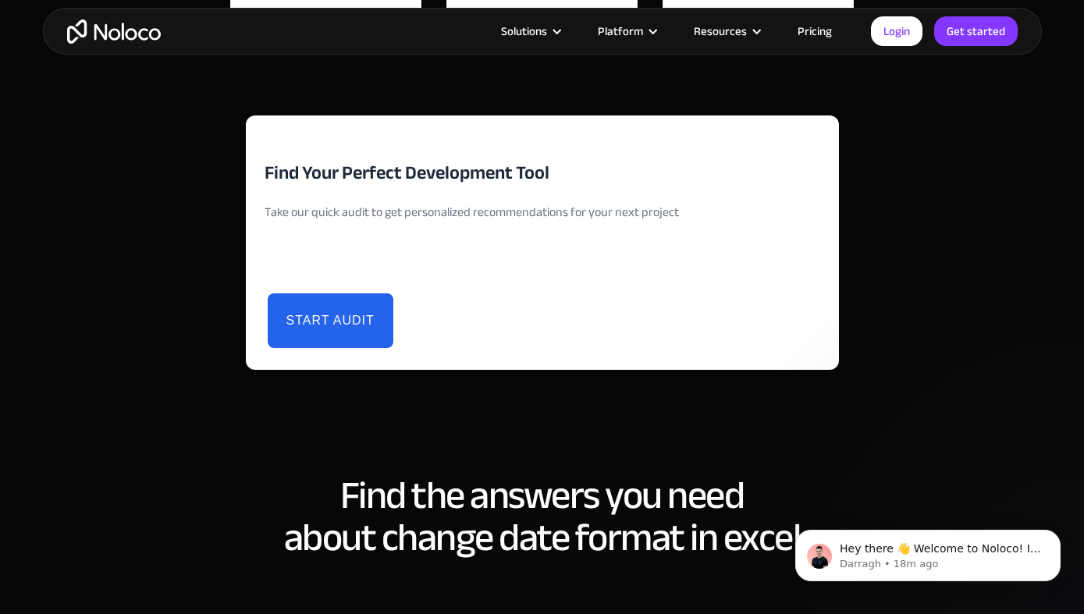
click at [320, 321] on button "Start Audit" at bounding box center [331, 320] width 126 height 55
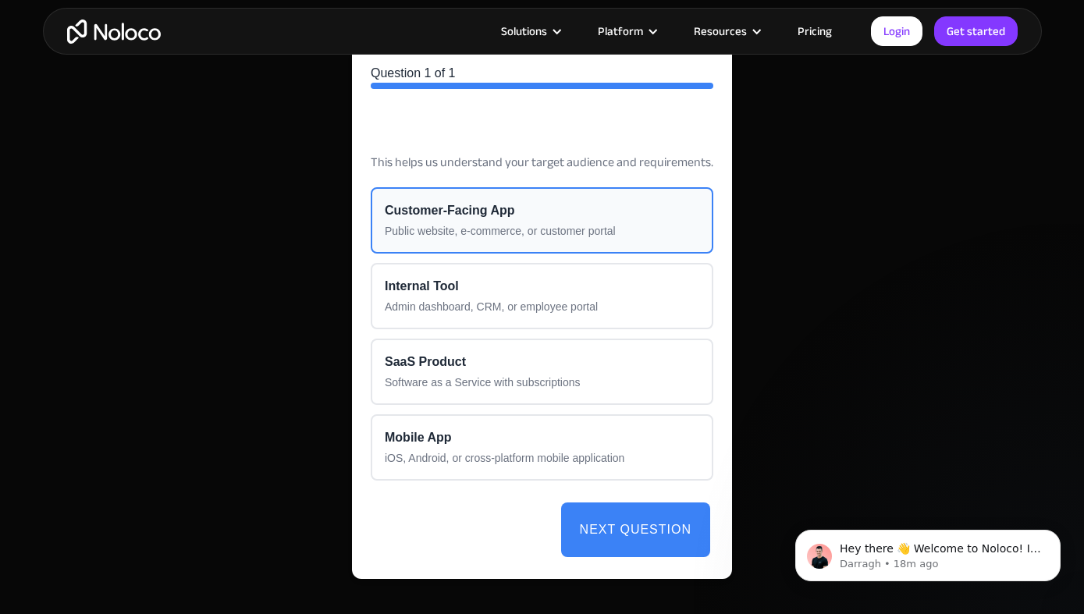
scroll to position [3735, 0]
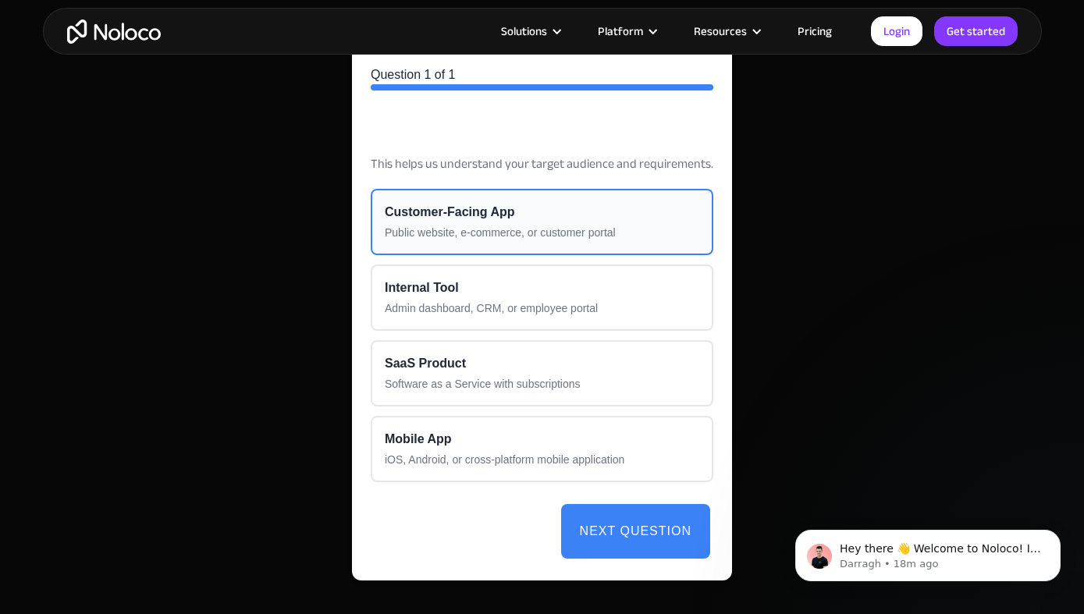
click at [484, 222] on button "Customer-Facing App Public website, e-commerce, or customer portal" at bounding box center [542, 222] width 343 height 66
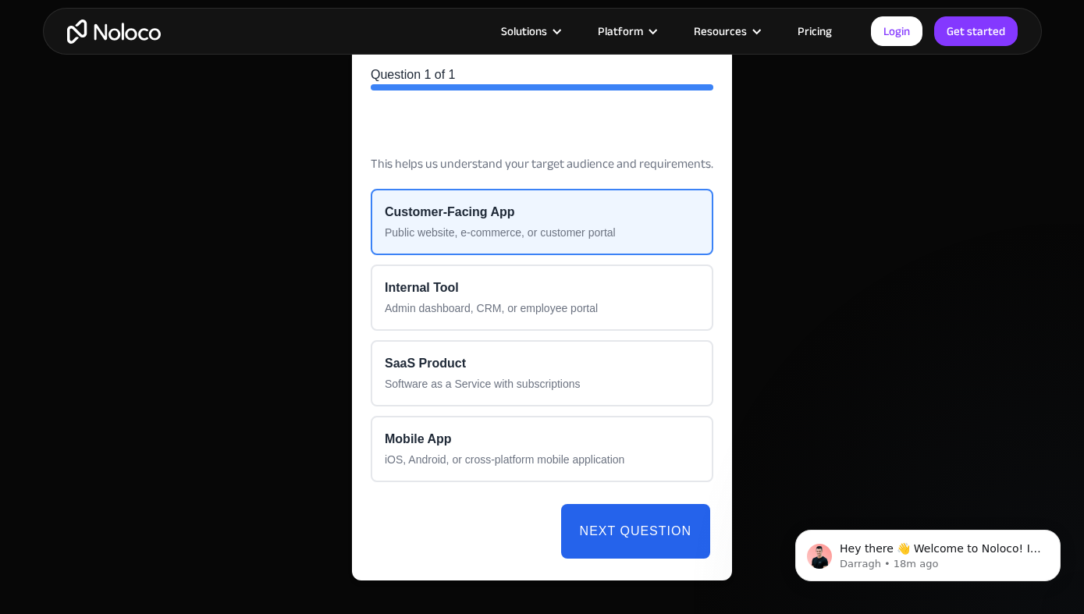
click at [642, 530] on button "Next Question" at bounding box center [635, 531] width 149 height 55
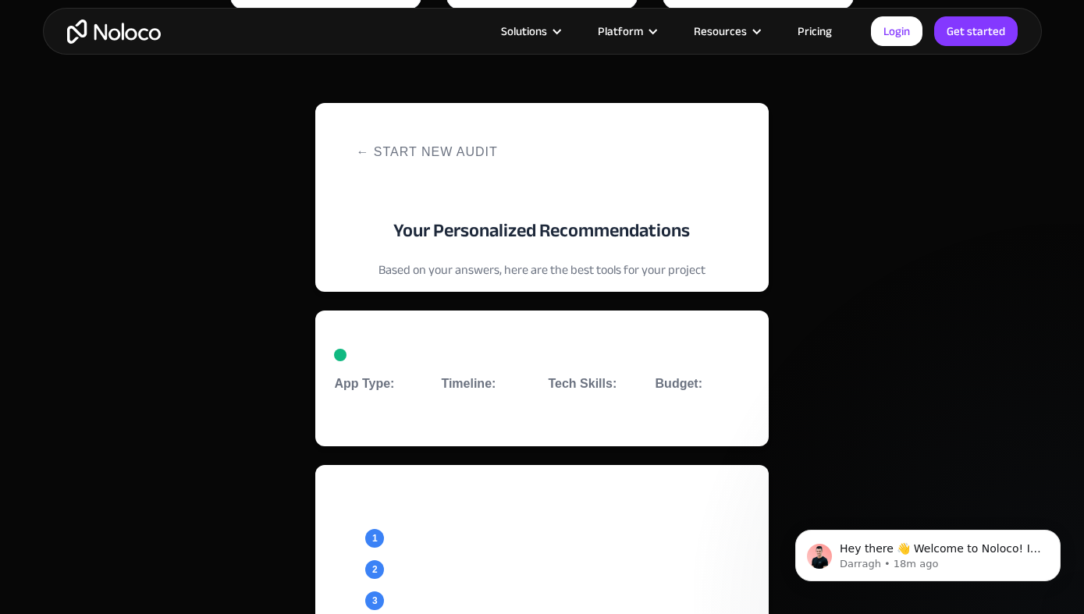
scroll to position [3676, 0]
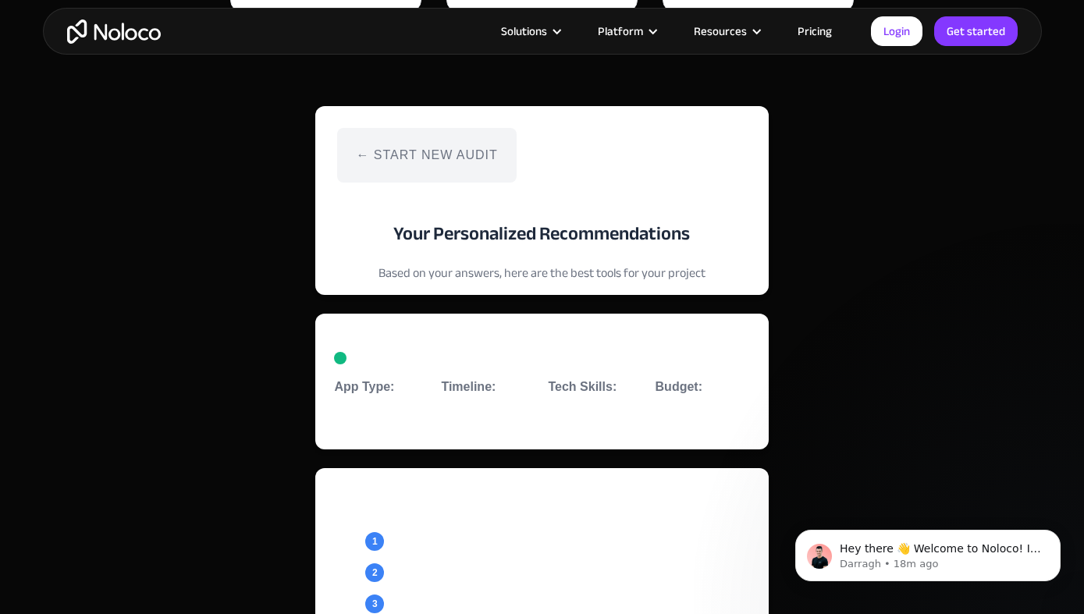
click at [366, 147] on button "← Start New Audit" at bounding box center [426, 155] width 179 height 55
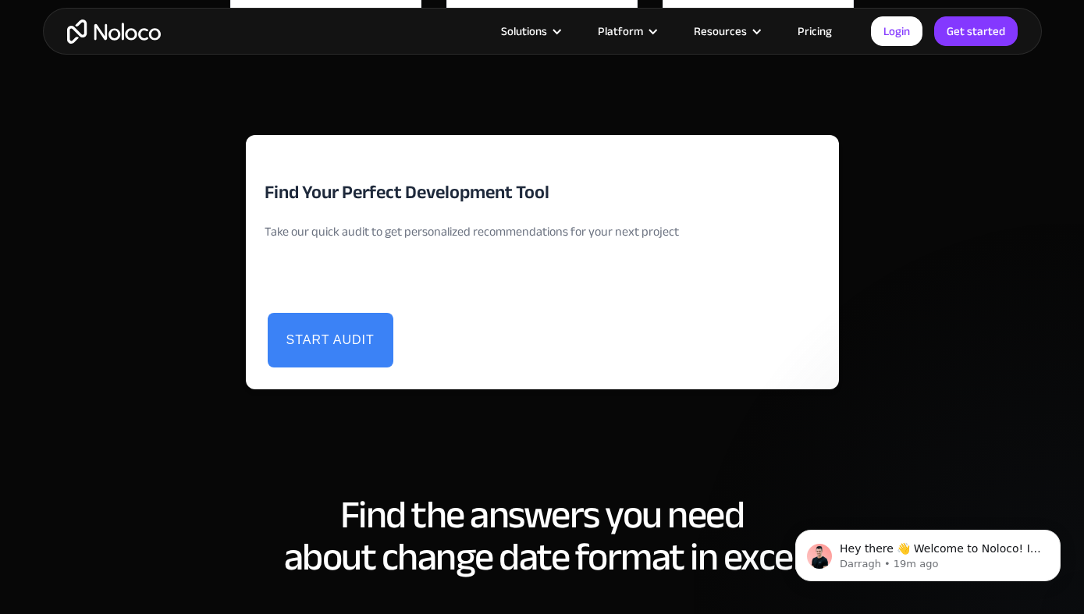
scroll to position [3651, 0]
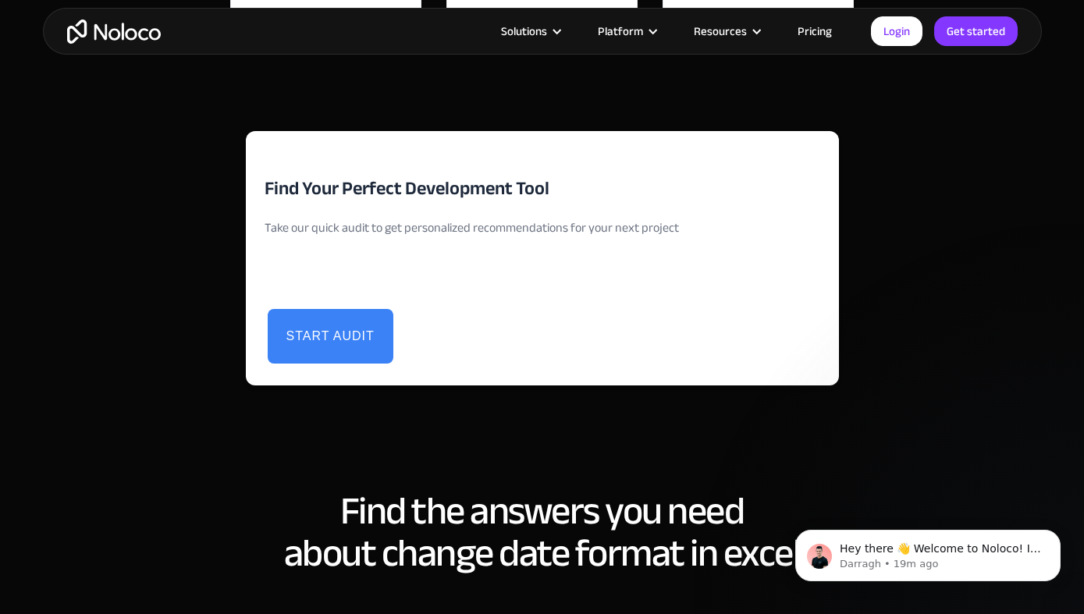
click at [93, 243] on div "Development Tool Audit Find Your Perfect Development Tool Take our quick audit …" at bounding box center [542, 260] width 999 height 382
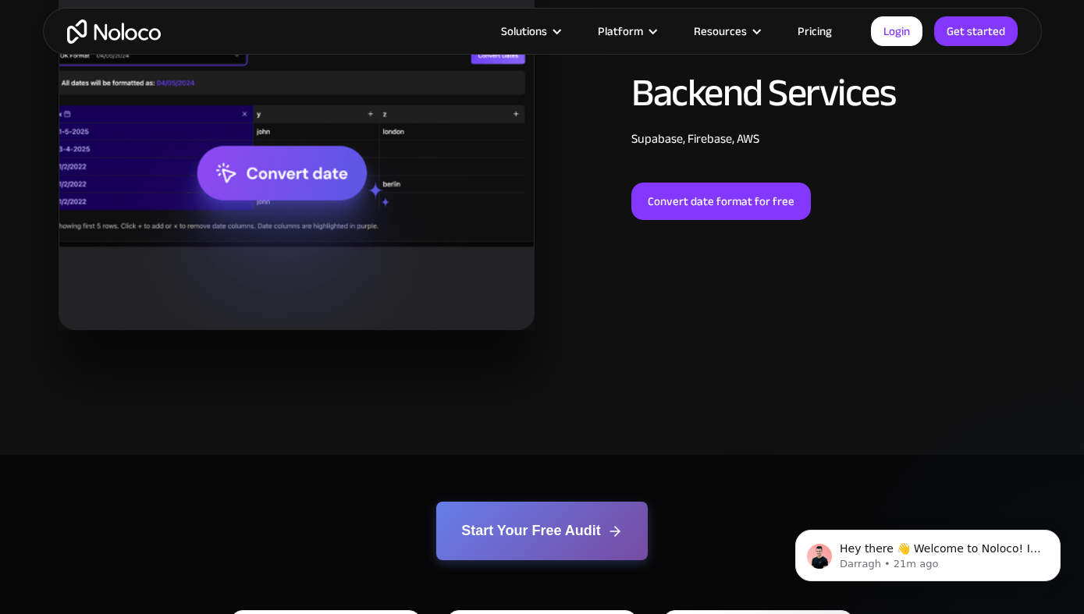
scroll to position [2095, 0]
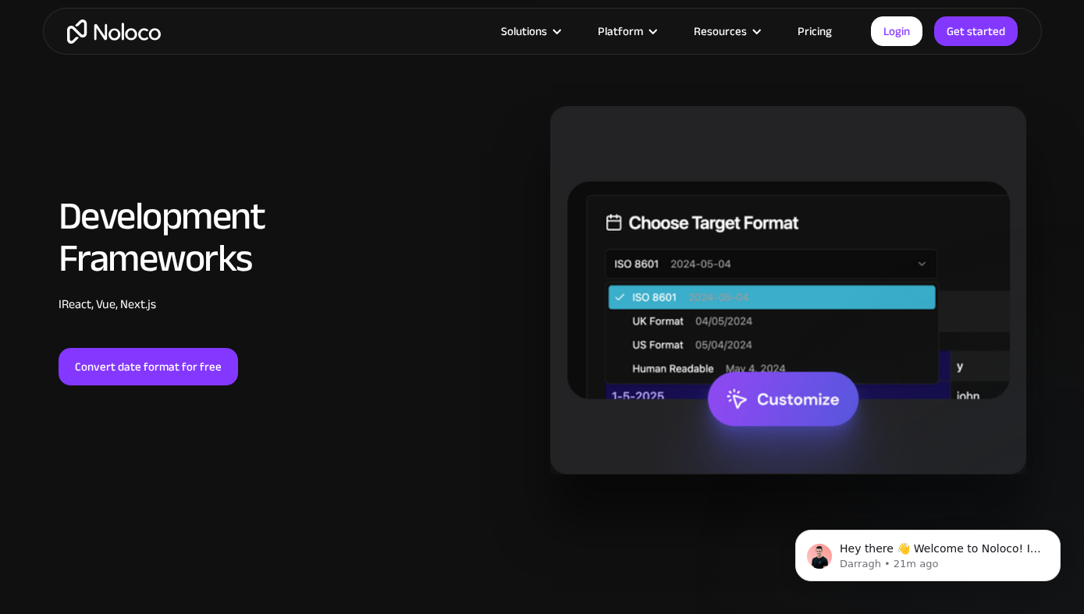
click at [121, 31] on img "home" at bounding box center [114, 32] width 94 height 24
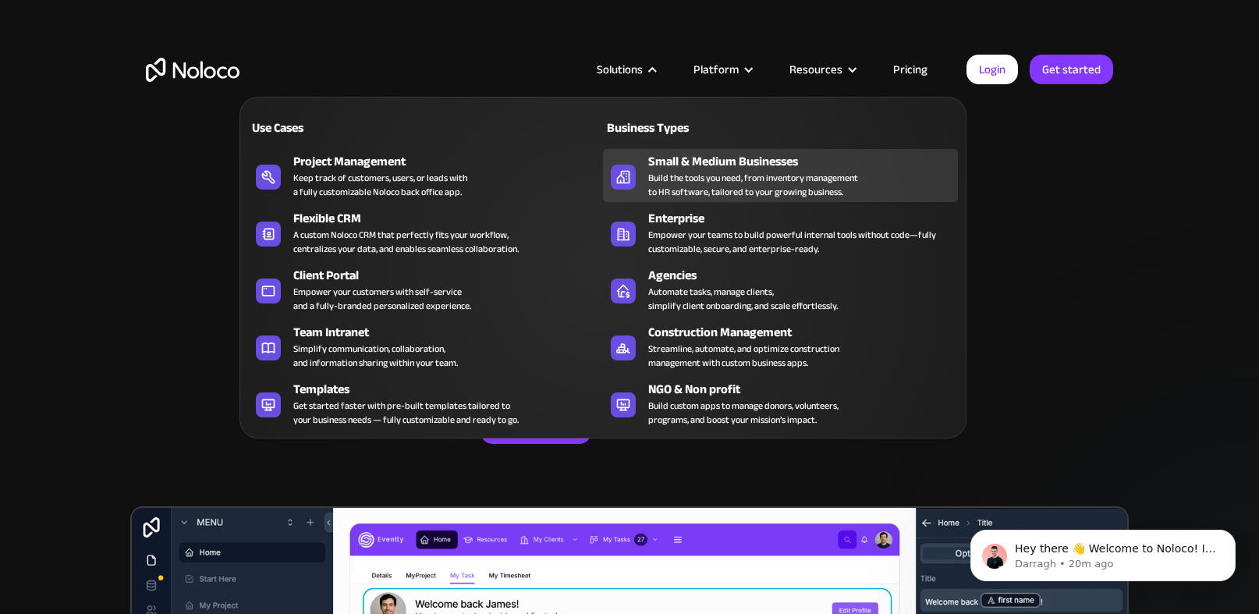
click at [723, 186] on div "Build the tools you need, from inventory management to HR software, tailored to…" at bounding box center [753, 185] width 210 height 28
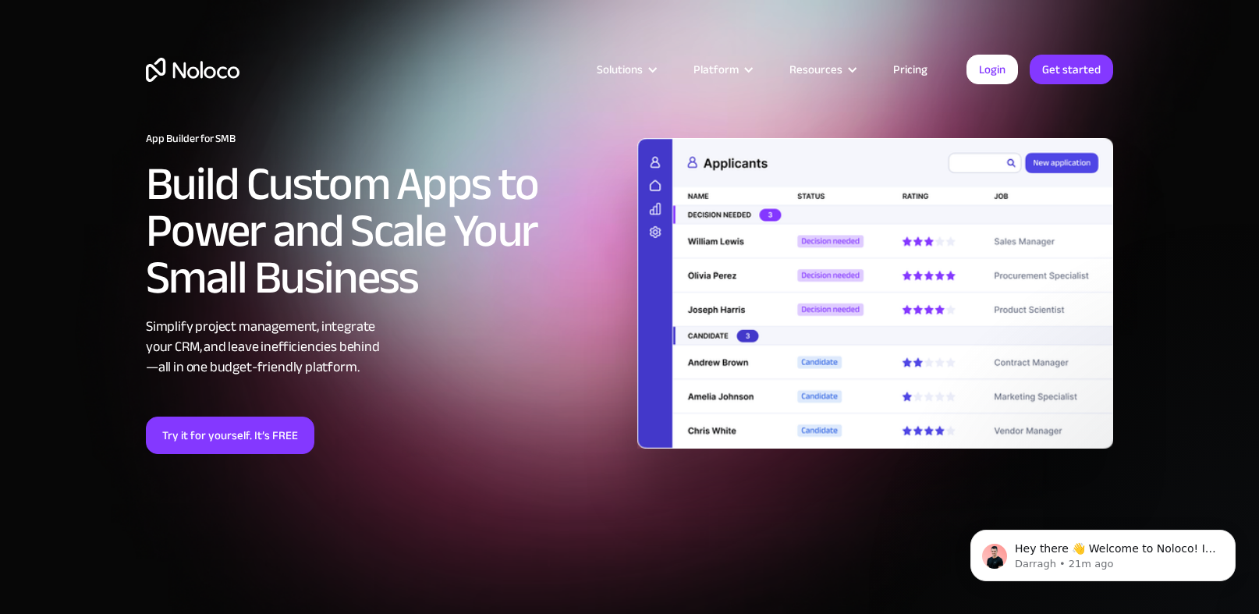
click at [192, 70] on img "home" at bounding box center [193, 70] width 94 height 24
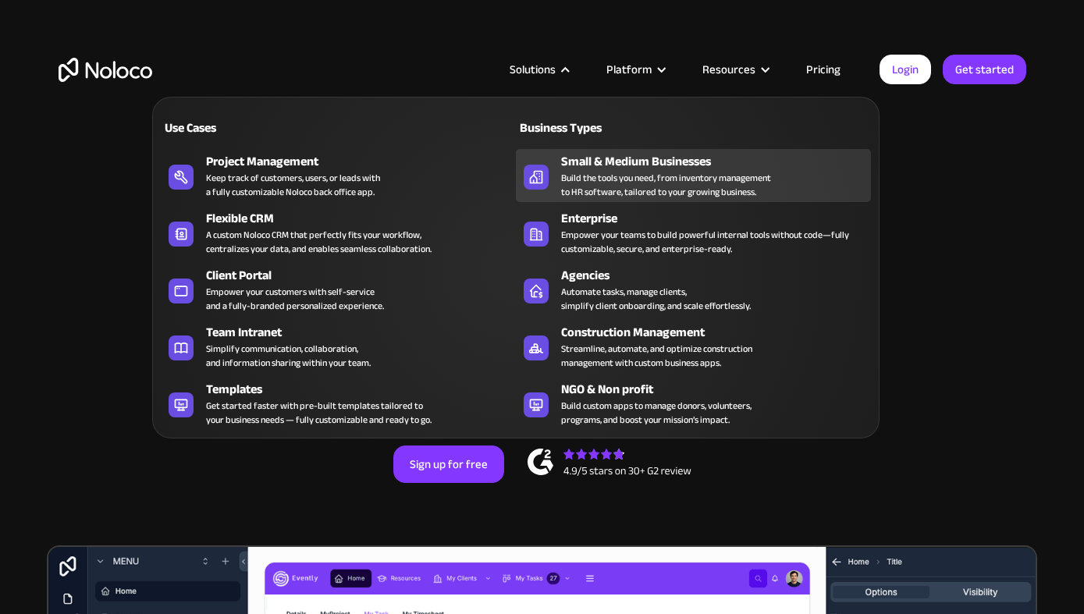
click at [633, 172] on div "Build the tools you need, from inventory management to HR software, tailored to…" at bounding box center [666, 185] width 210 height 28
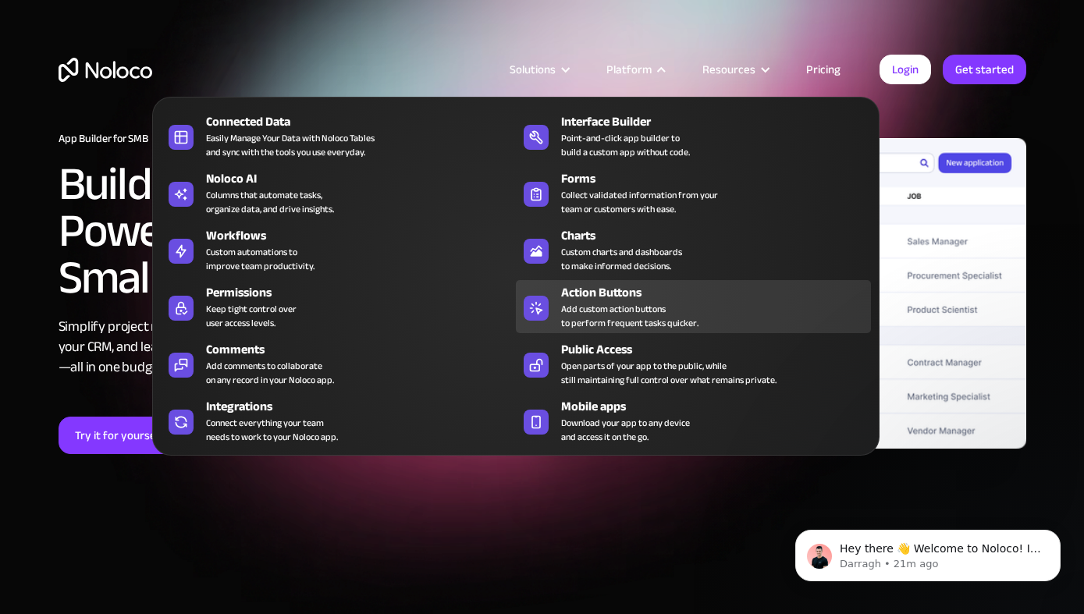
click at [618, 298] on div "Action Buttons" at bounding box center [719, 292] width 317 height 19
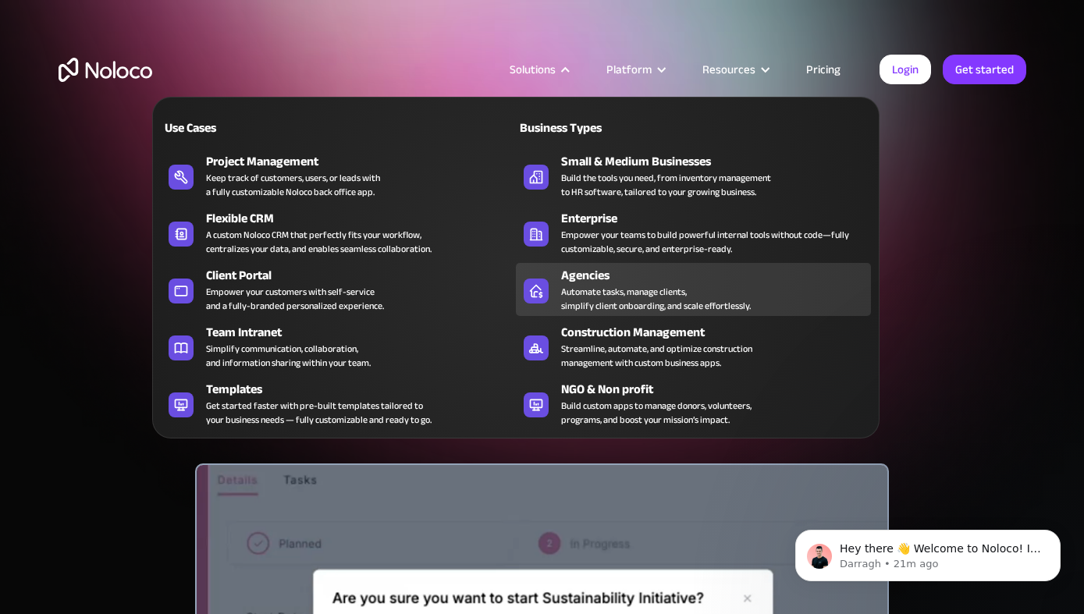
click at [621, 282] on div "Agencies" at bounding box center [719, 275] width 317 height 19
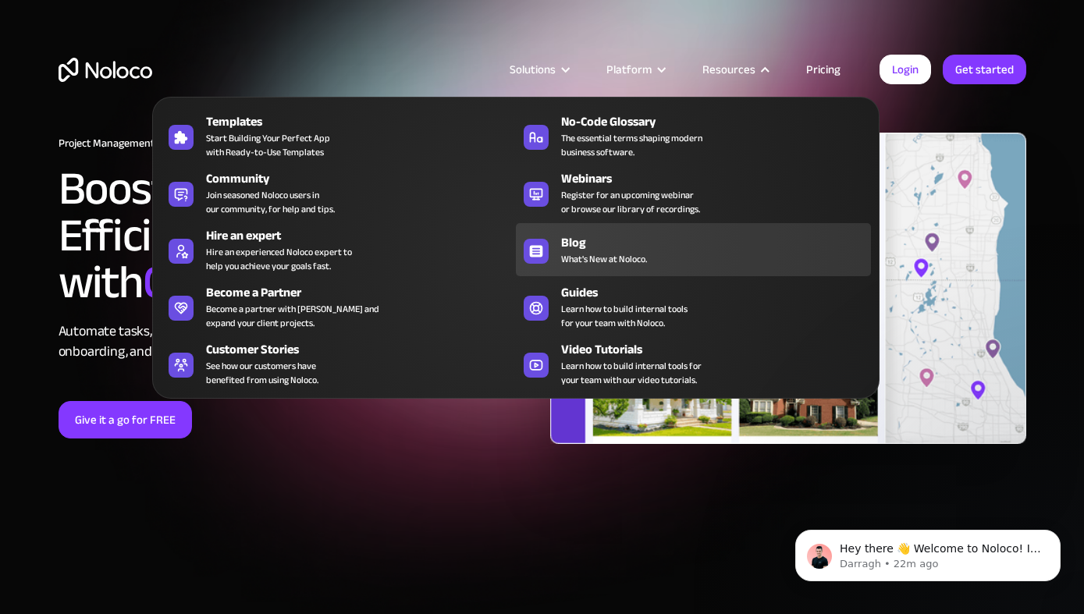
click at [555, 266] on link "Blog What's New at [GEOGRAPHIC_DATA]." at bounding box center [693, 249] width 355 height 53
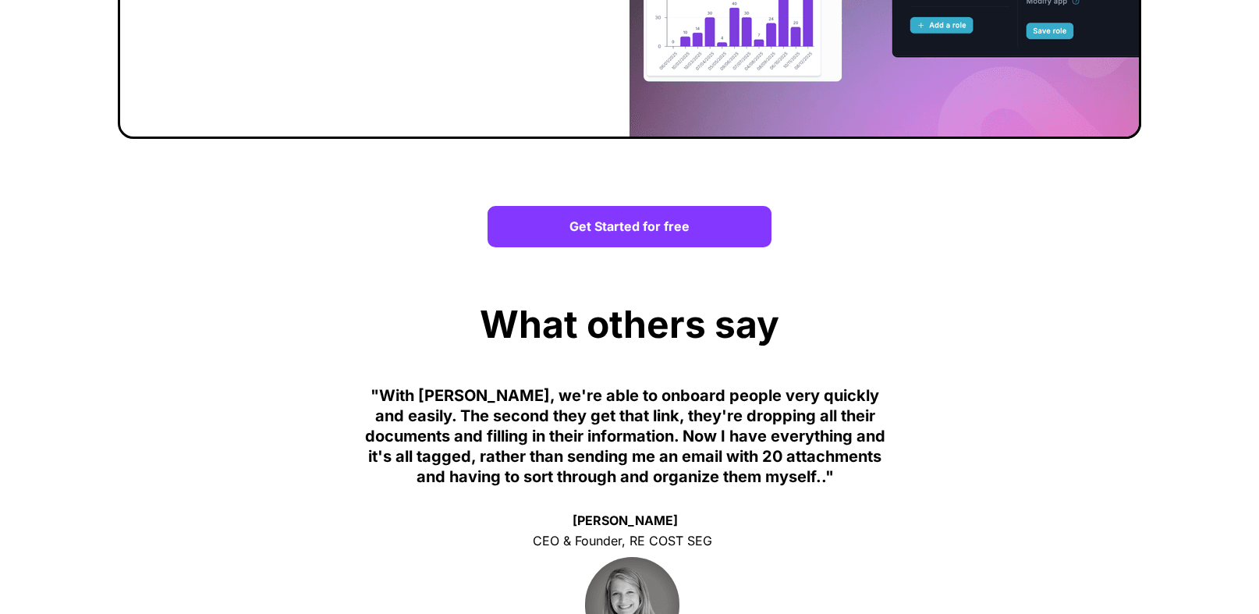
scroll to position [3255, 0]
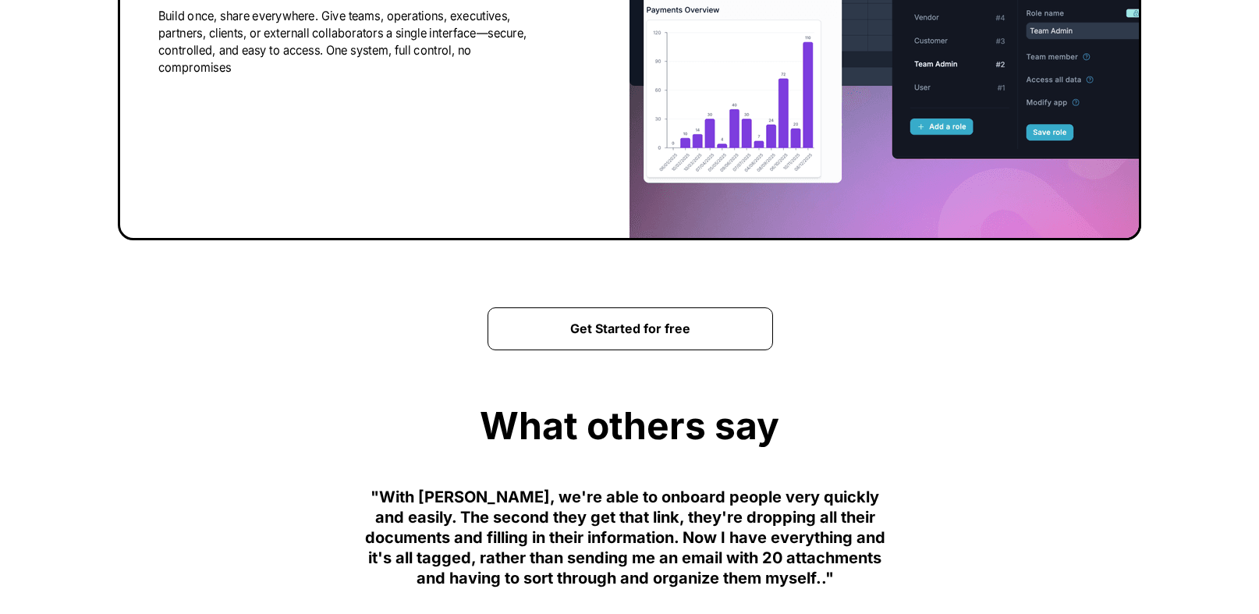
click at [634, 321] on strong "Get Started for free" at bounding box center [630, 329] width 120 height 16
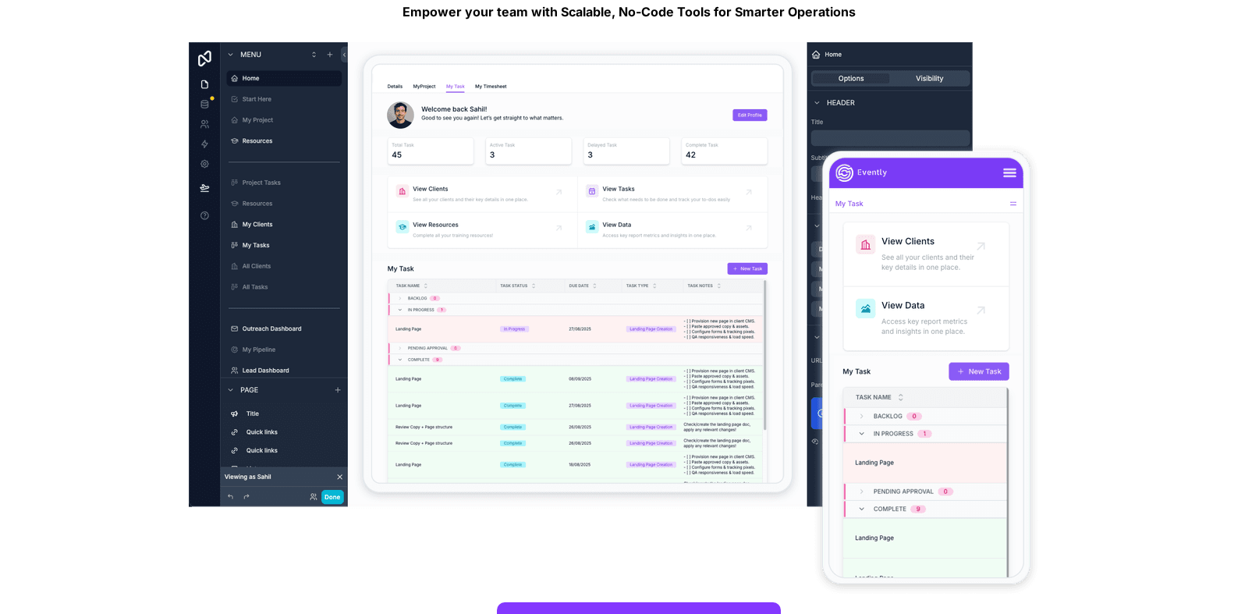
scroll to position [254, 0]
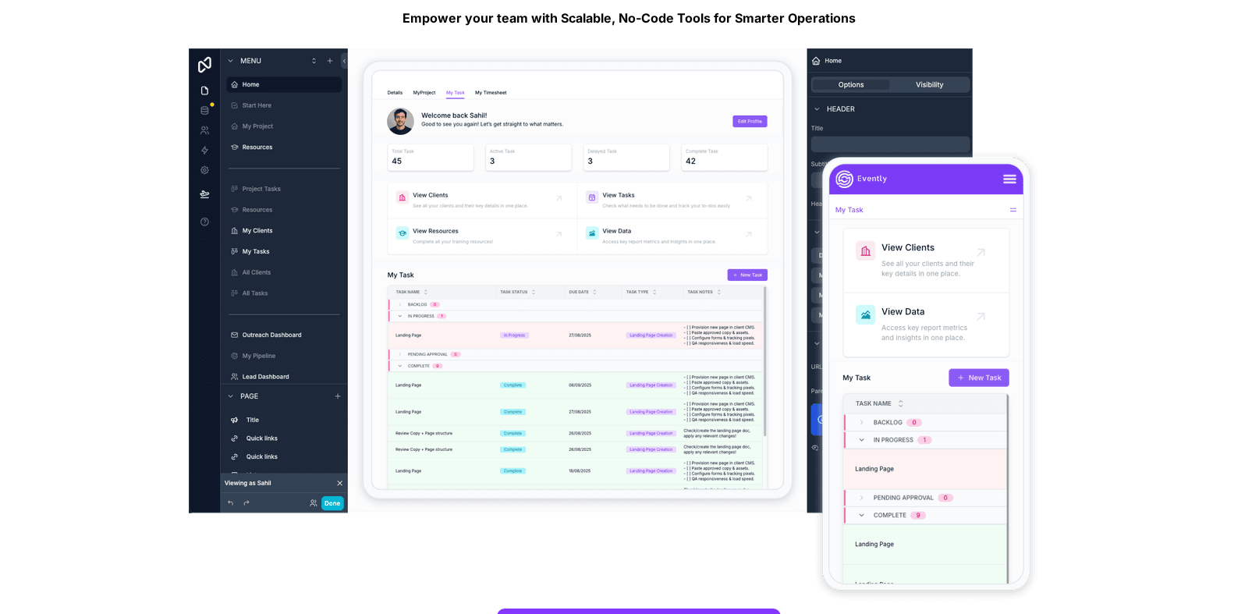
click at [697, 191] on img at bounding box center [618, 557] width 858 height 1018
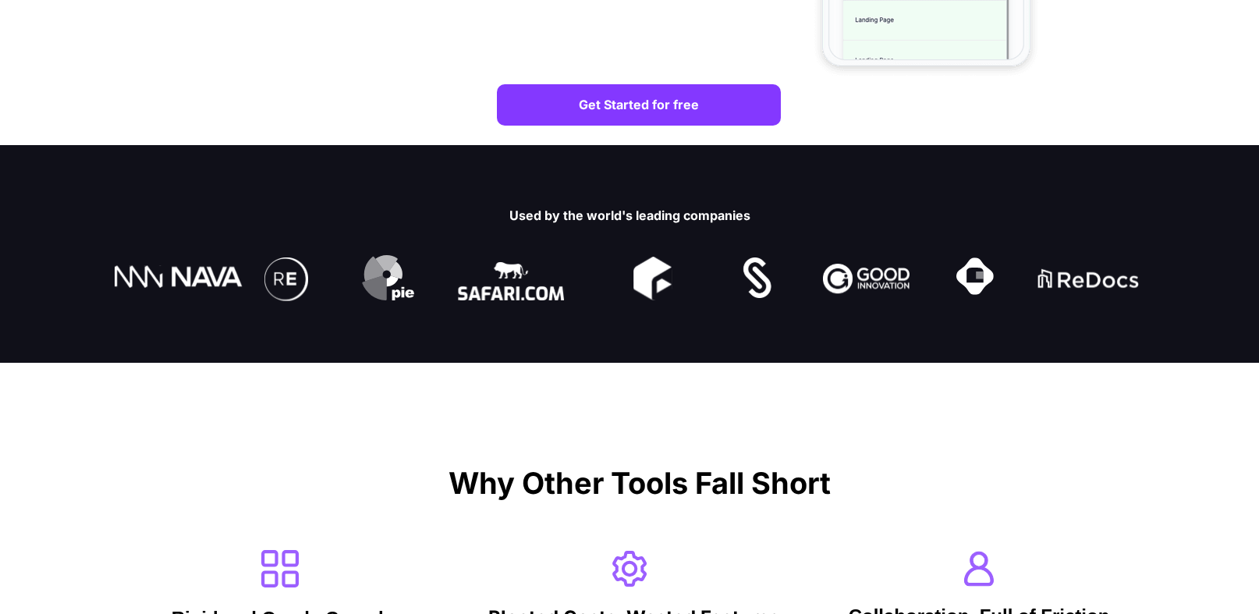
scroll to position [0, 0]
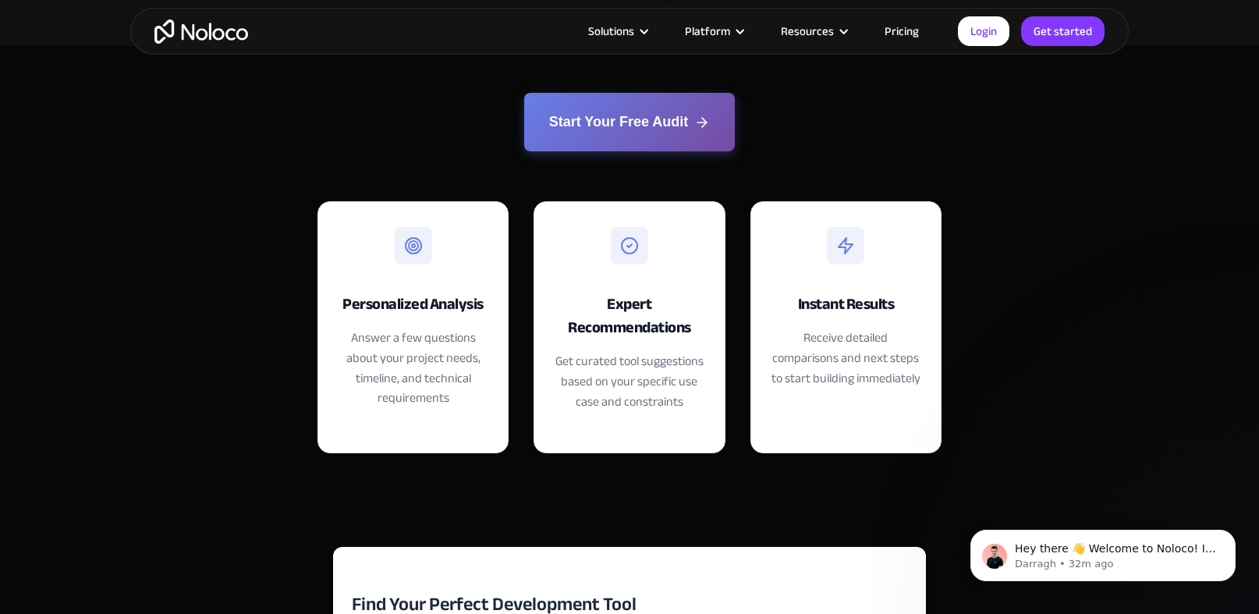
scroll to position [3666, 0]
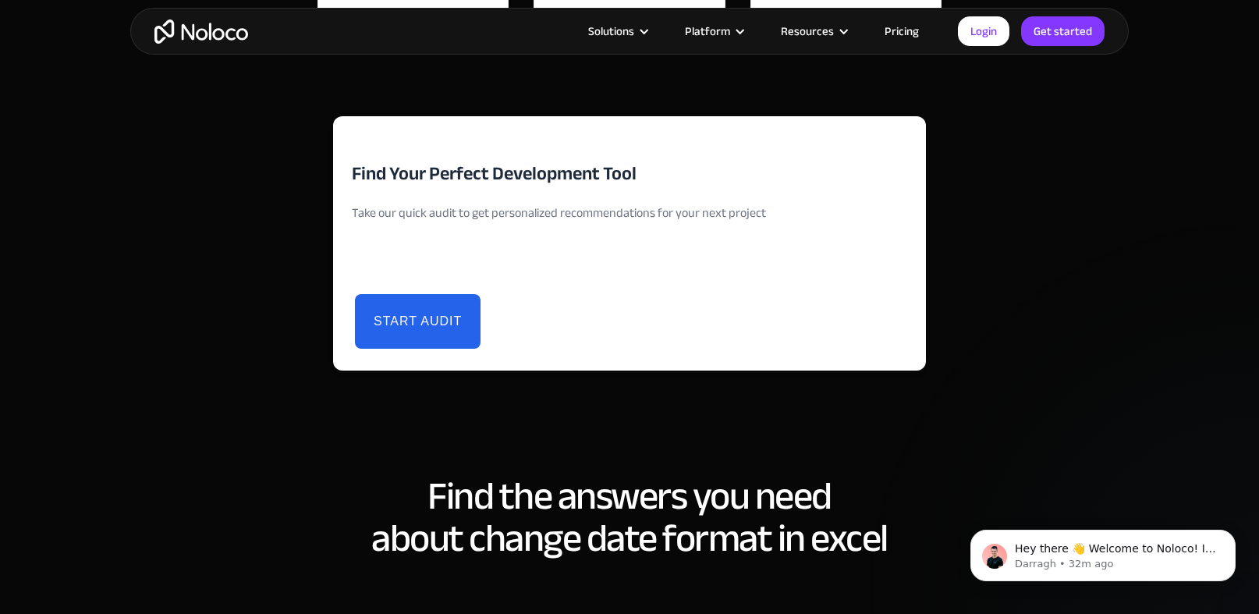
click at [434, 325] on button "Start Audit" at bounding box center [418, 321] width 126 height 55
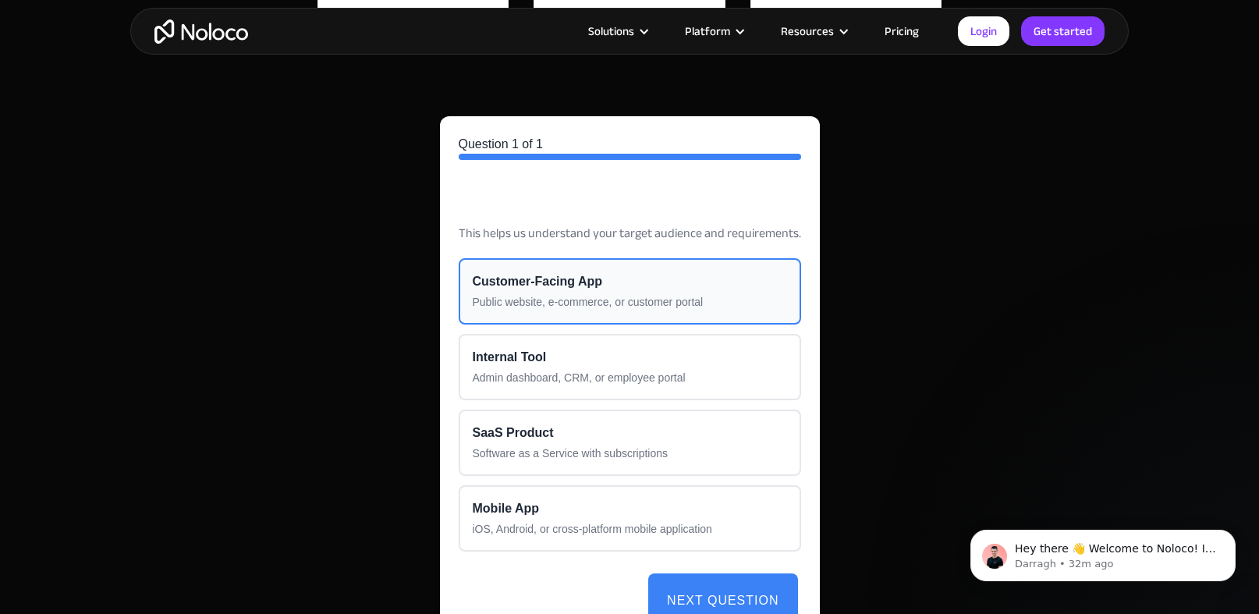
click at [570, 289] on div "Customer-Facing App" at bounding box center [630, 281] width 314 height 19
click at [392, 254] on div "Find Your Perfect Development Tool Take our quick audit to get personalized rec…" at bounding box center [630, 393] width 624 height 584
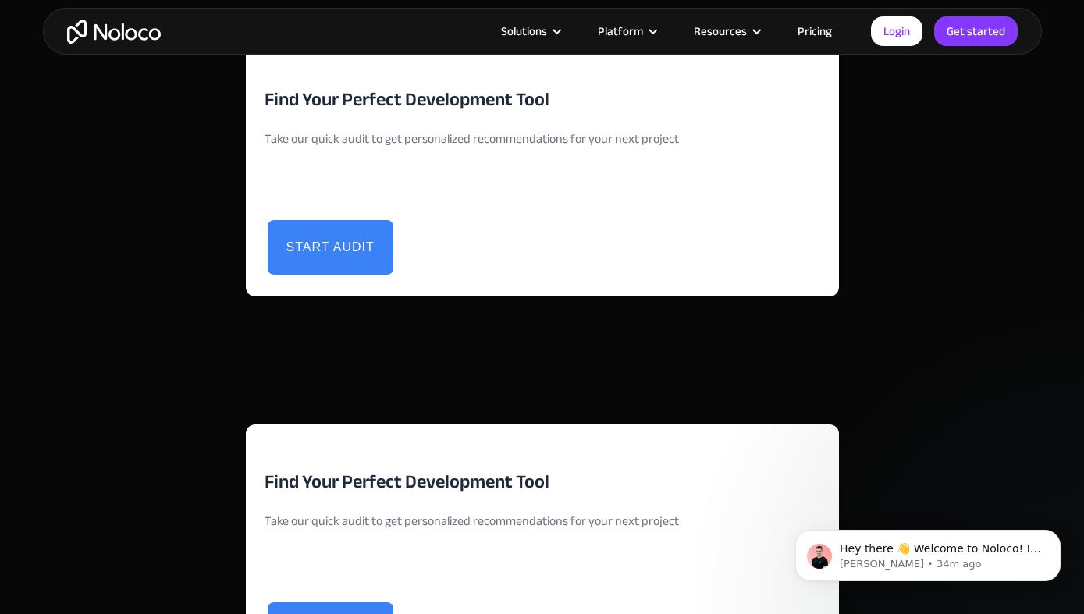
scroll to position [3314, 0]
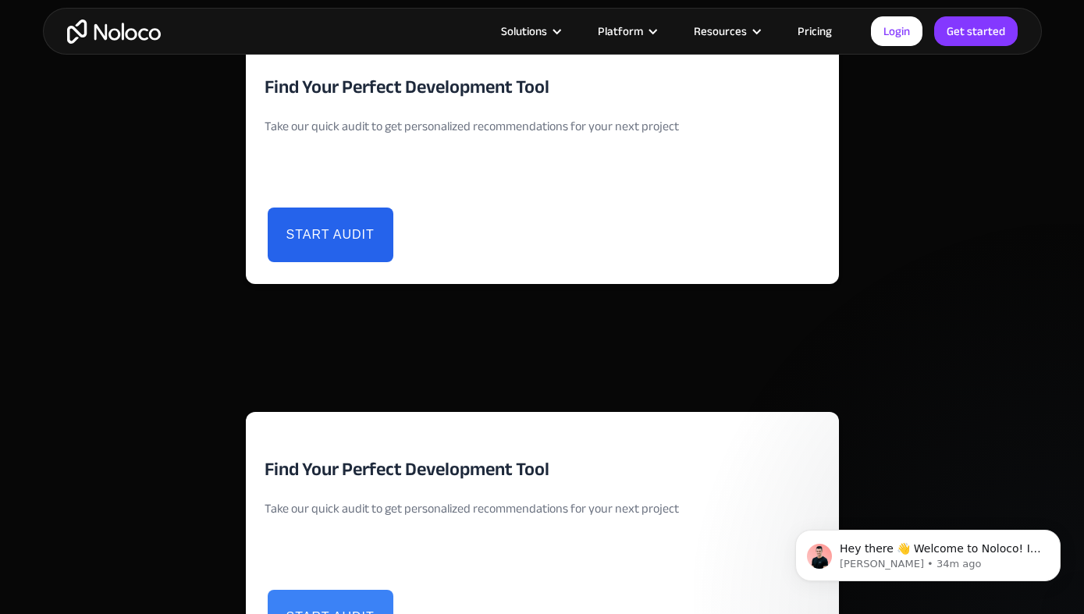
click at [332, 242] on button "Start Audit" at bounding box center [331, 235] width 126 height 55
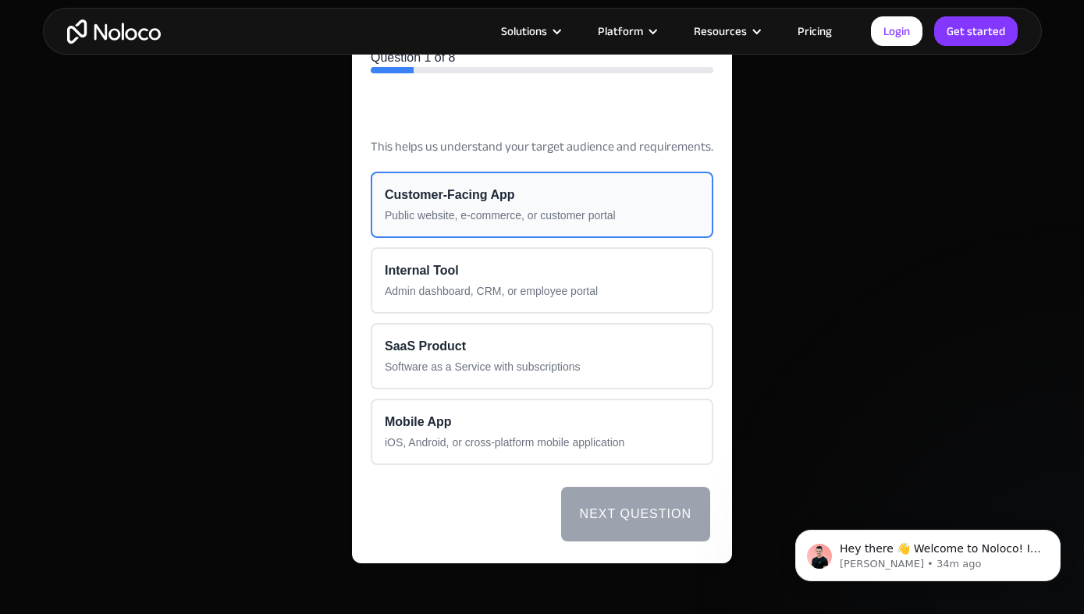
click at [494, 204] on button "Customer-Facing App Public website, e-commerce, or customer portal" at bounding box center [542, 205] width 343 height 66
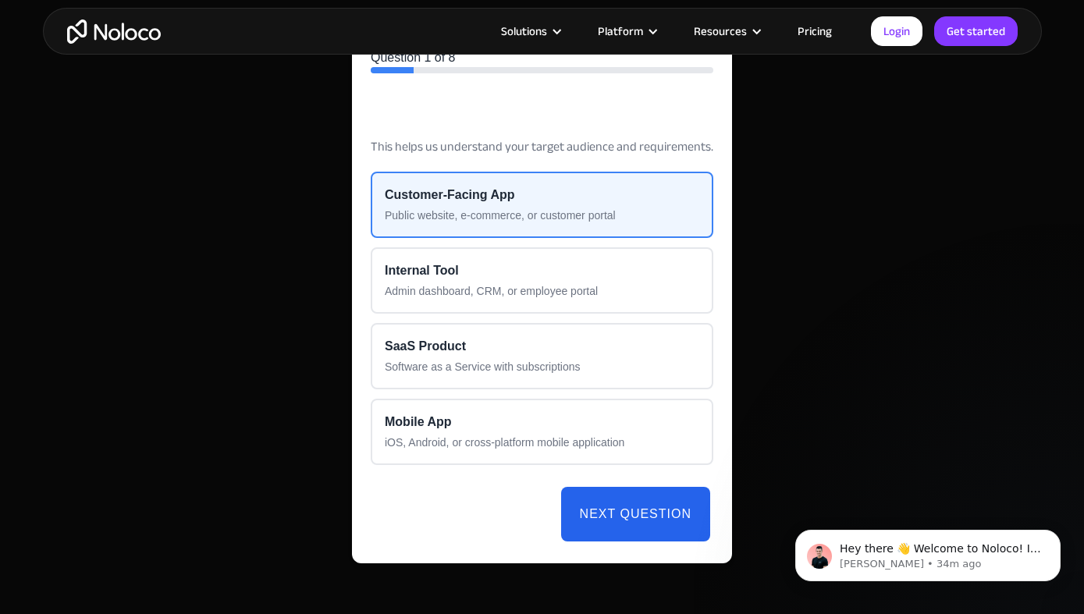
click at [625, 513] on button "Next Question" at bounding box center [635, 514] width 149 height 55
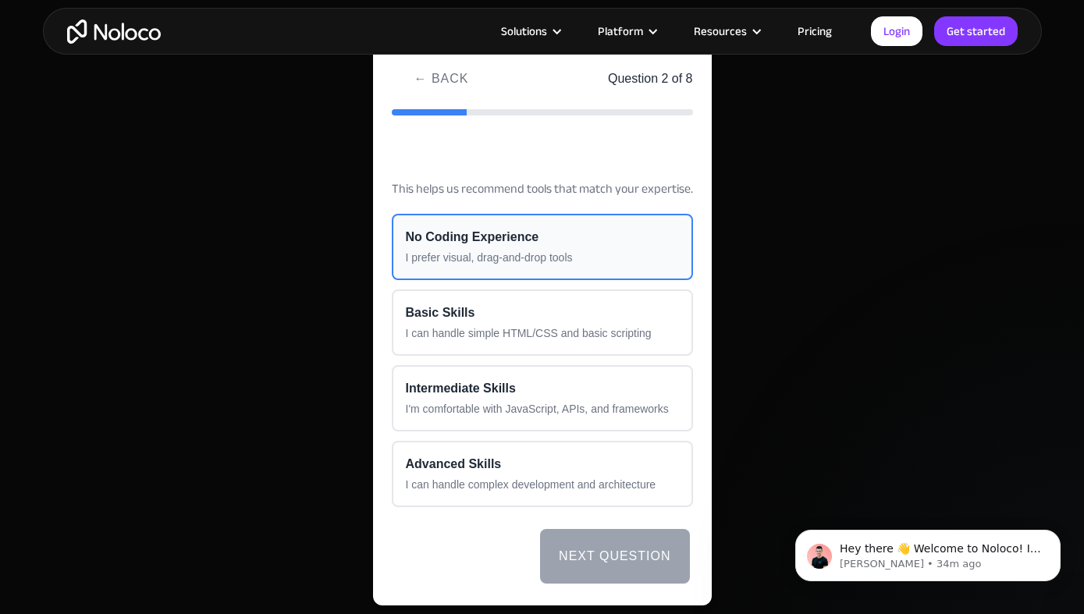
click at [554, 234] on div "No Coding Experience" at bounding box center [542, 237] width 273 height 19
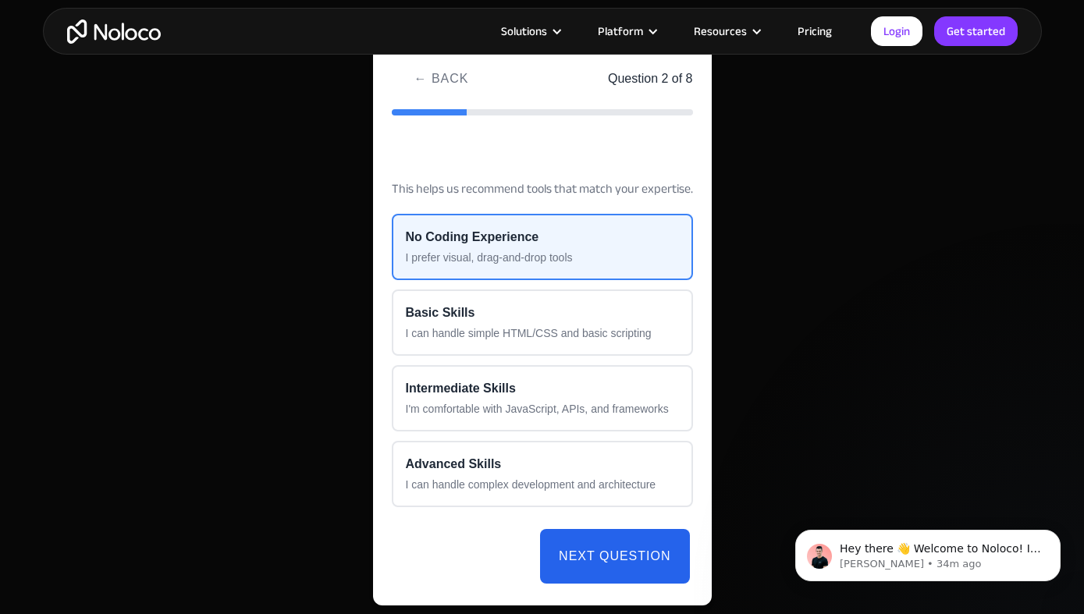
click at [597, 558] on button "Next Question" at bounding box center [614, 556] width 149 height 55
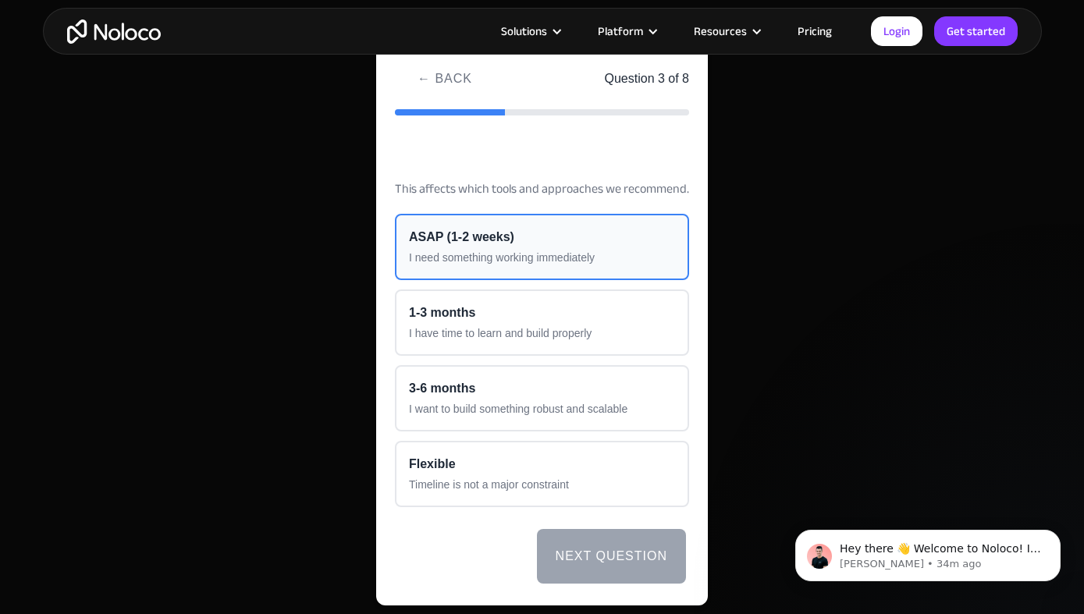
click at [517, 240] on div "ASAP (1-2 weeks)" at bounding box center [542, 237] width 266 height 19
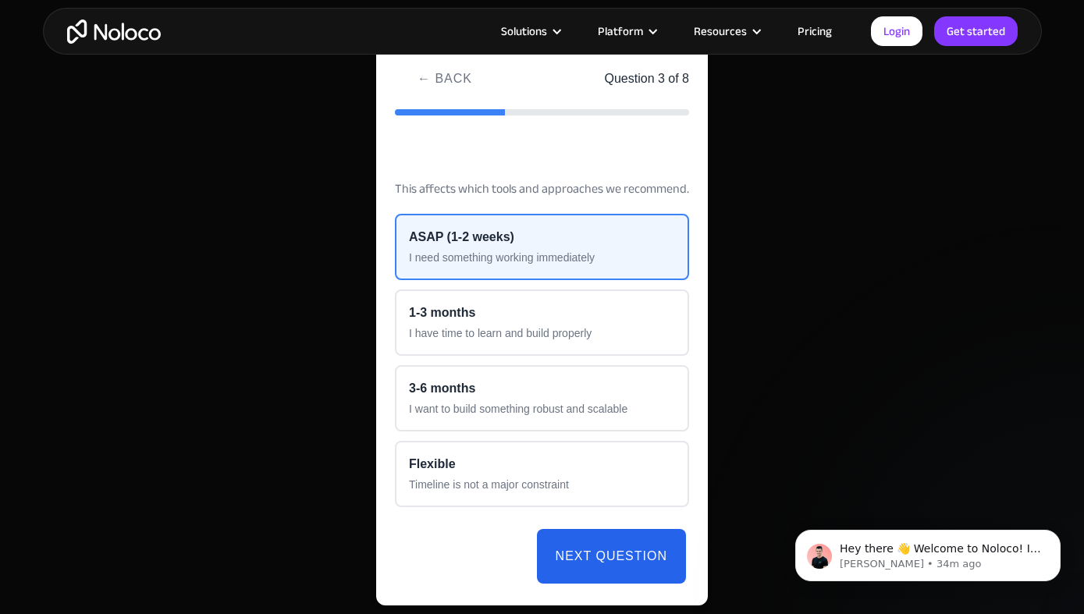
click at [594, 562] on button "Next Question" at bounding box center [611, 556] width 149 height 55
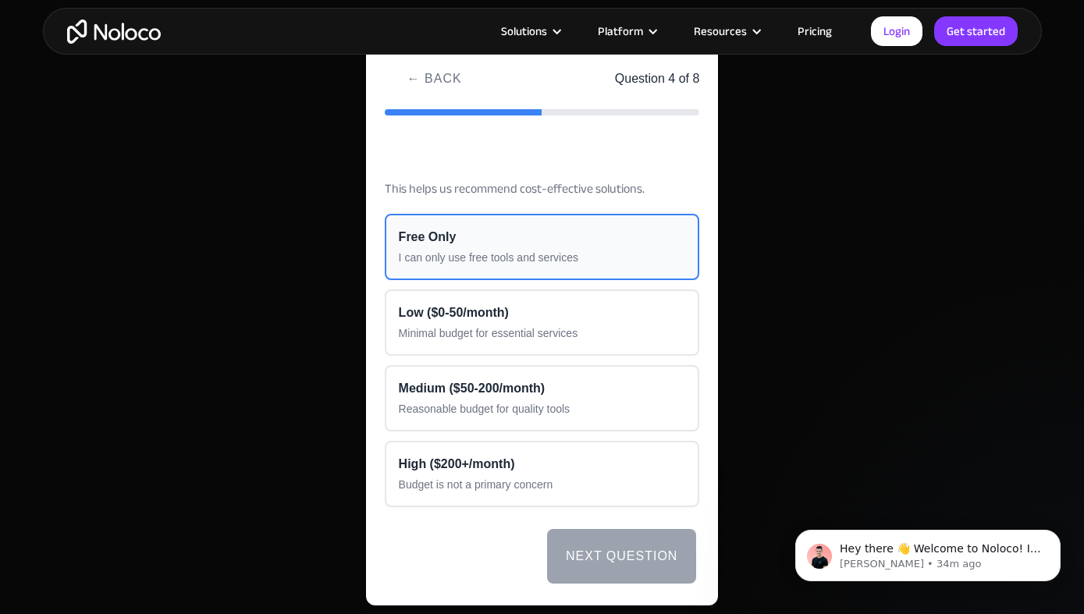
click at [536, 233] on div "Free Only" at bounding box center [542, 237] width 287 height 19
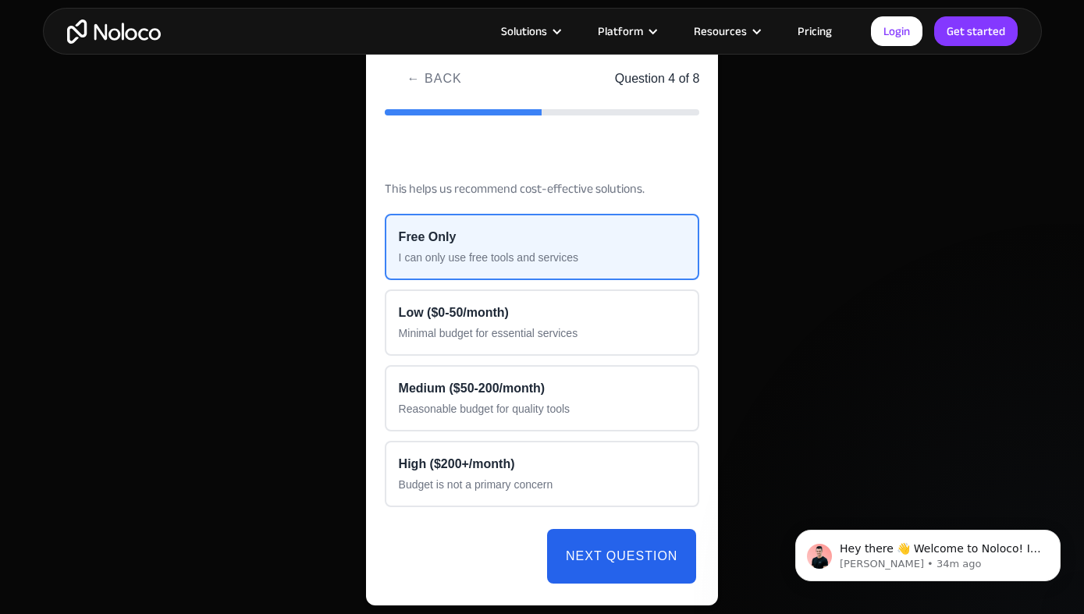
click at [594, 565] on button "Next Question" at bounding box center [621, 556] width 149 height 55
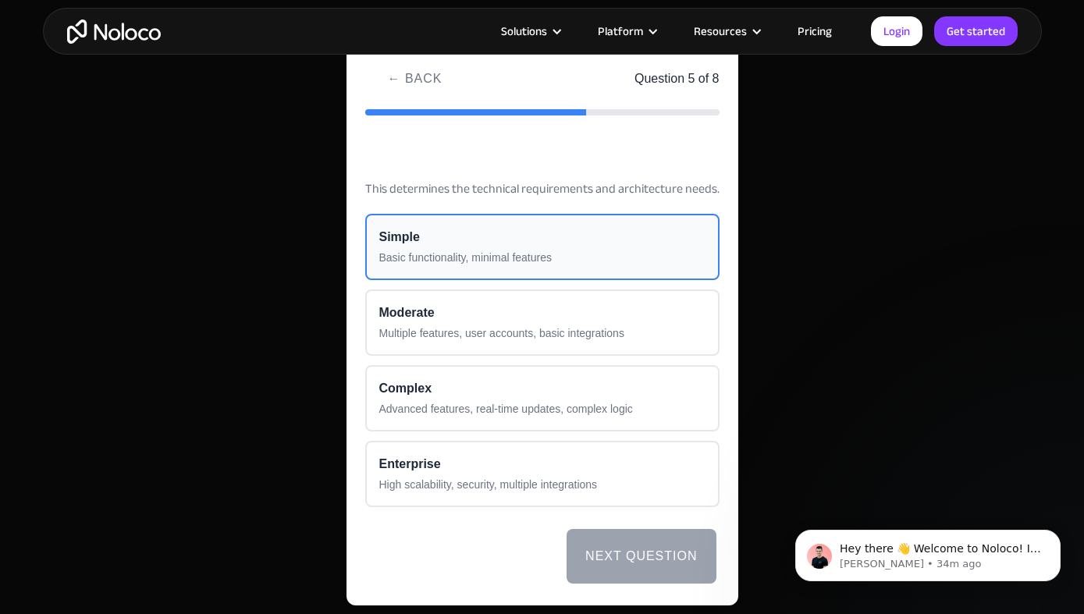
click at [565, 243] on div "Simple" at bounding box center [542, 237] width 326 height 19
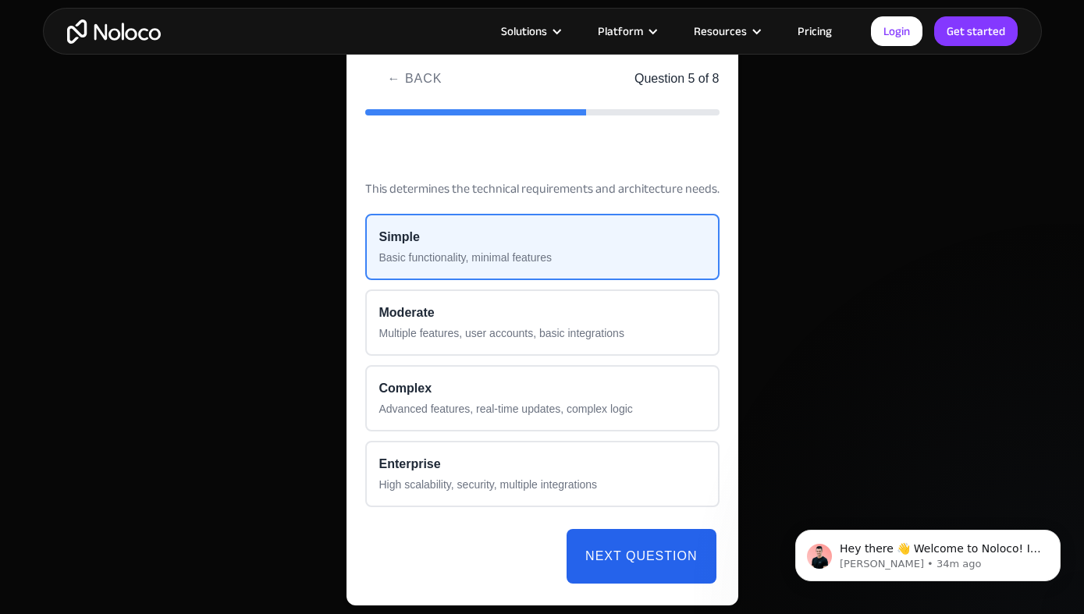
click at [631, 551] on button "Next Question" at bounding box center [640, 556] width 149 height 55
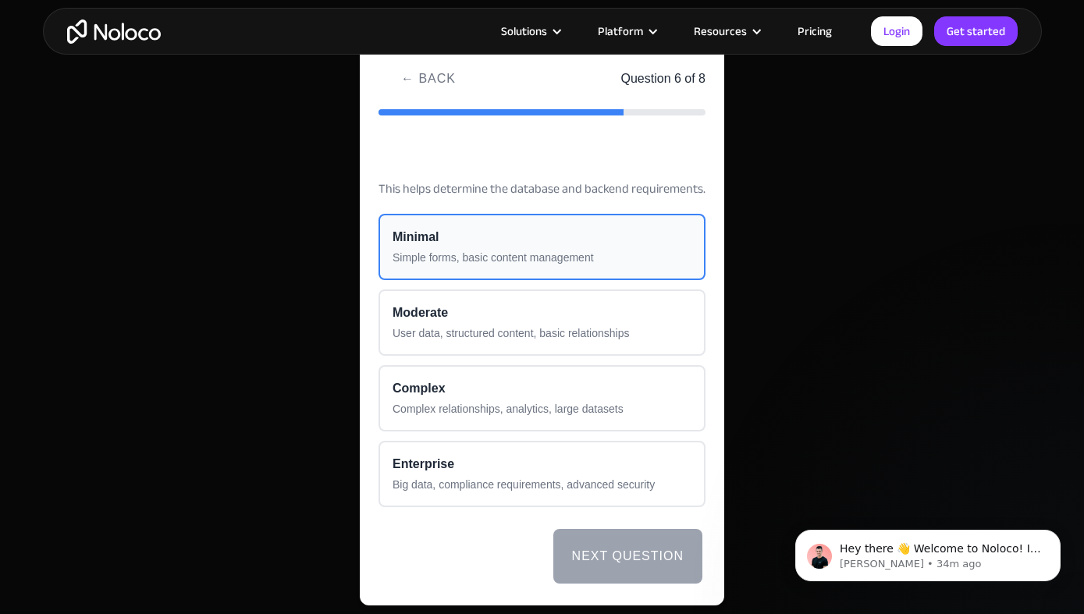
click at [613, 250] on div "Simple forms, basic content management" at bounding box center [541, 258] width 299 height 16
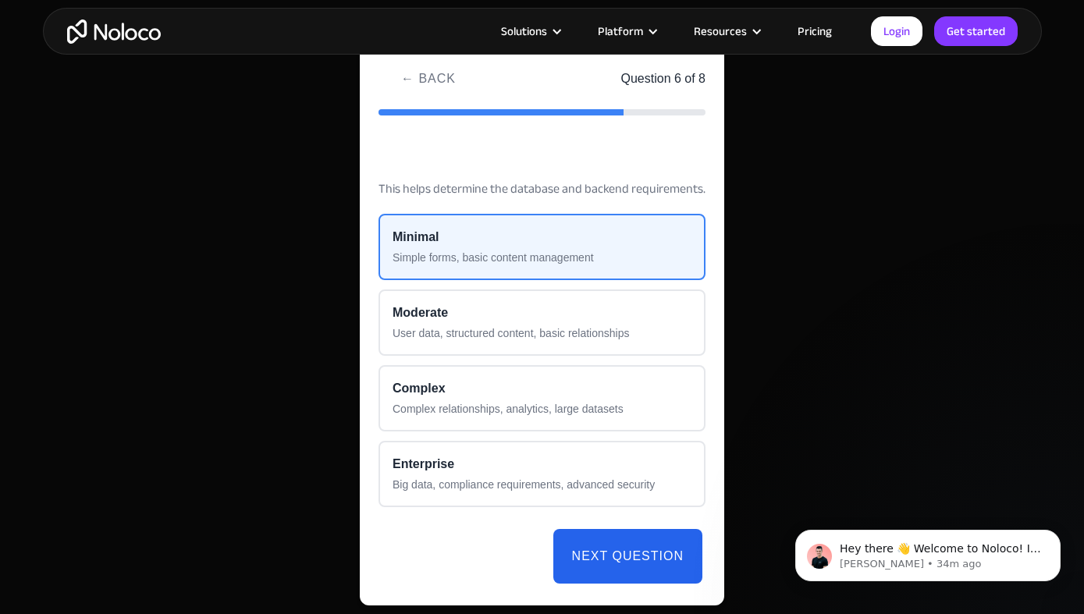
click at [623, 561] on button "Next Question" at bounding box center [627, 556] width 149 height 55
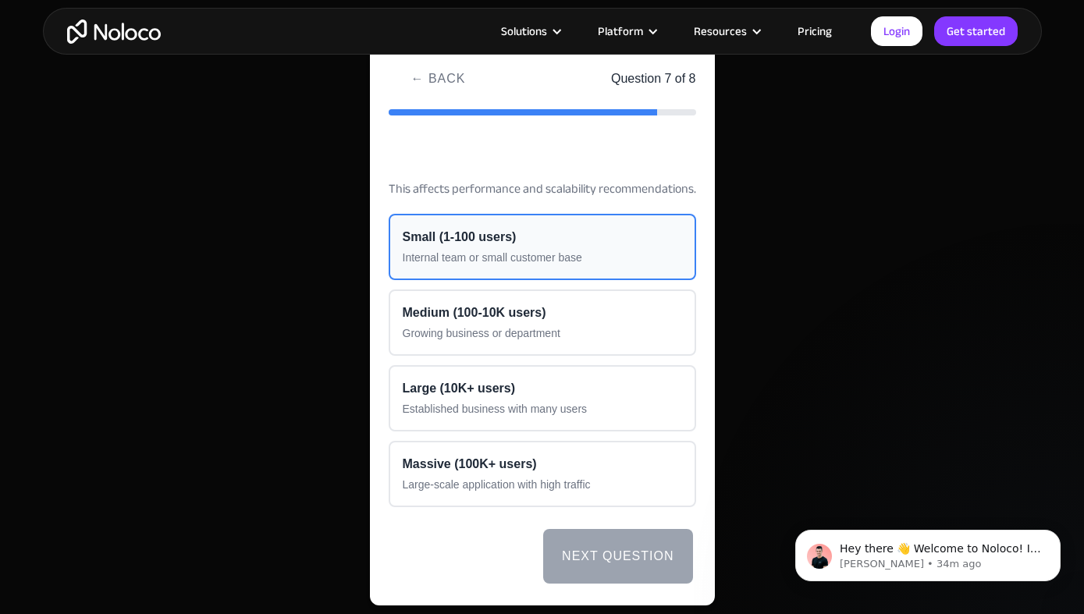
click at [588, 241] on div "Small (1-100 users)" at bounding box center [542, 237] width 279 height 19
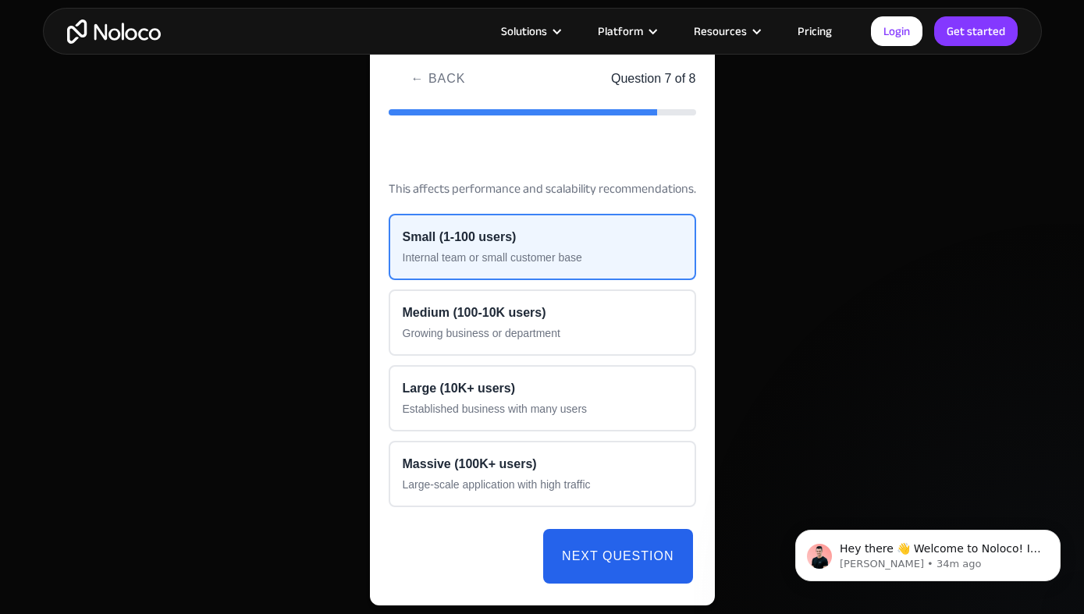
click at [617, 546] on button "Next Question" at bounding box center [617, 556] width 149 height 55
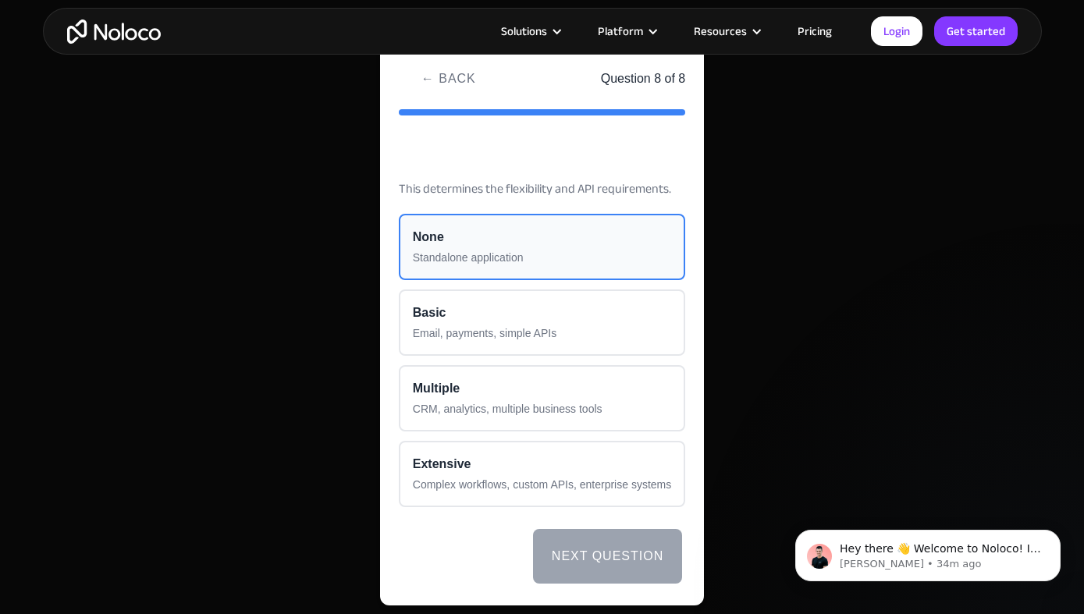
click at [518, 237] on div "None" at bounding box center [542, 237] width 258 height 19
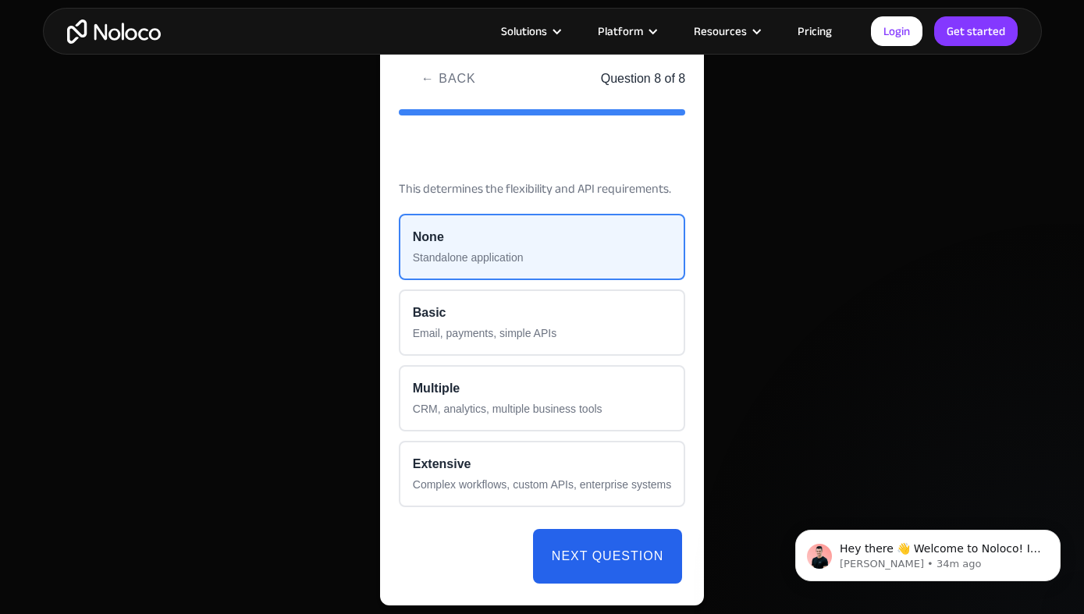
click at [587, 550] on button "Next Question" at bounding box center [607, 556] width 149 height 55
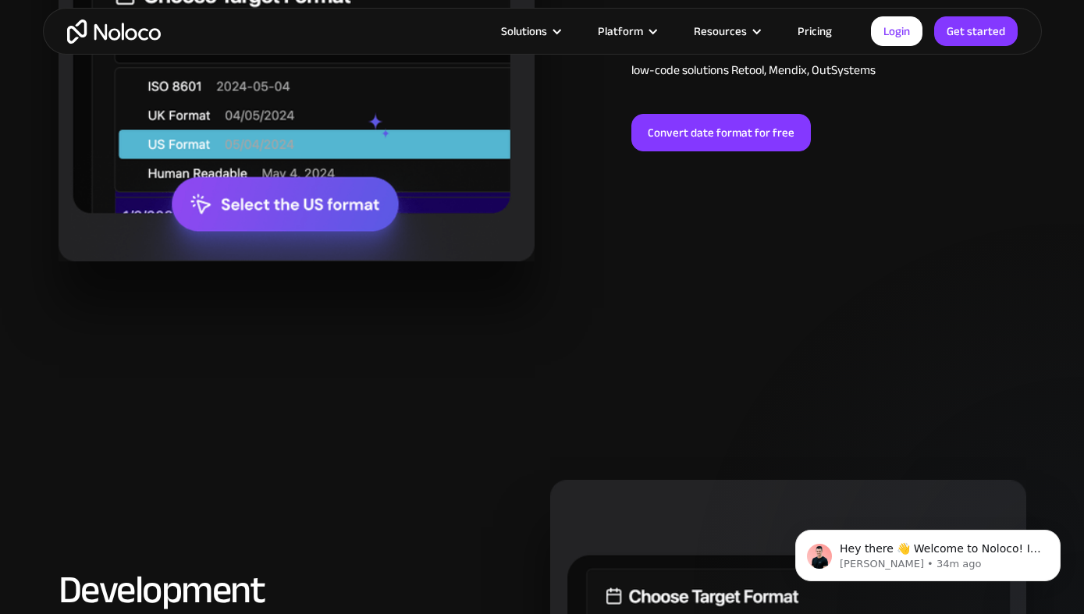
scroll to position [1606, 0]
